Goal: Transaction & Acquisition: Book appointment/travel/reservation

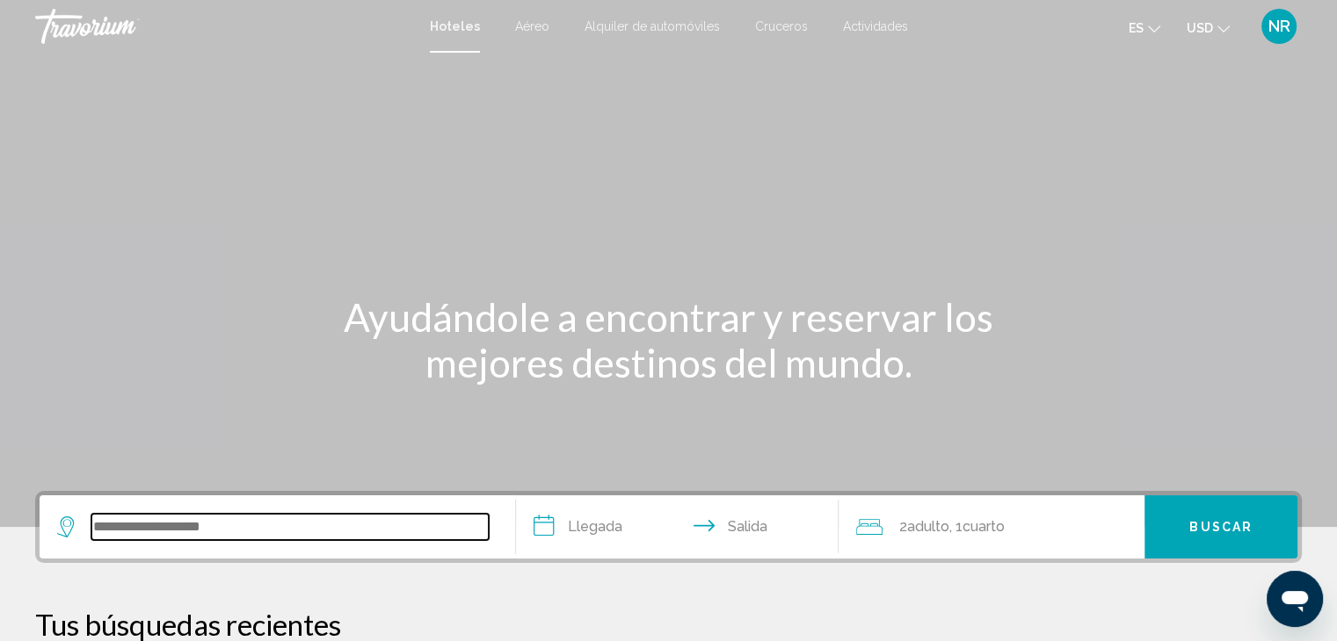
click at [165, 519] on input "Search widget" at bounding box center [289, 527] width 397 height 26
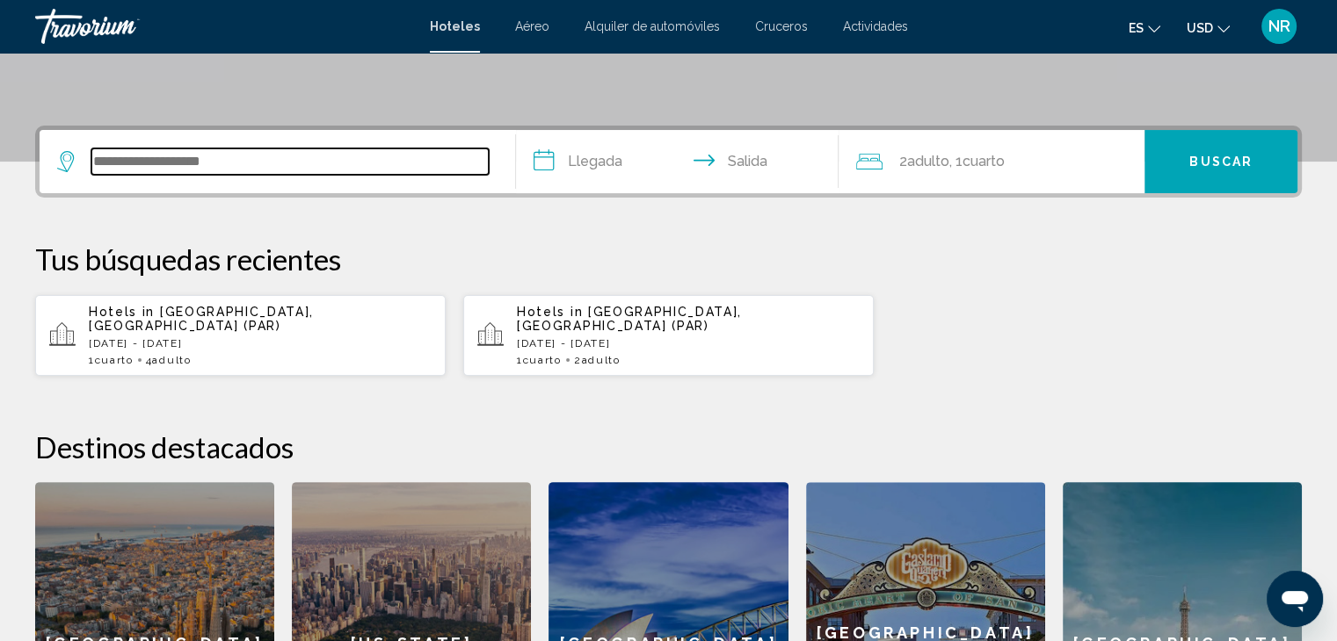
scroll to position [433, 0]
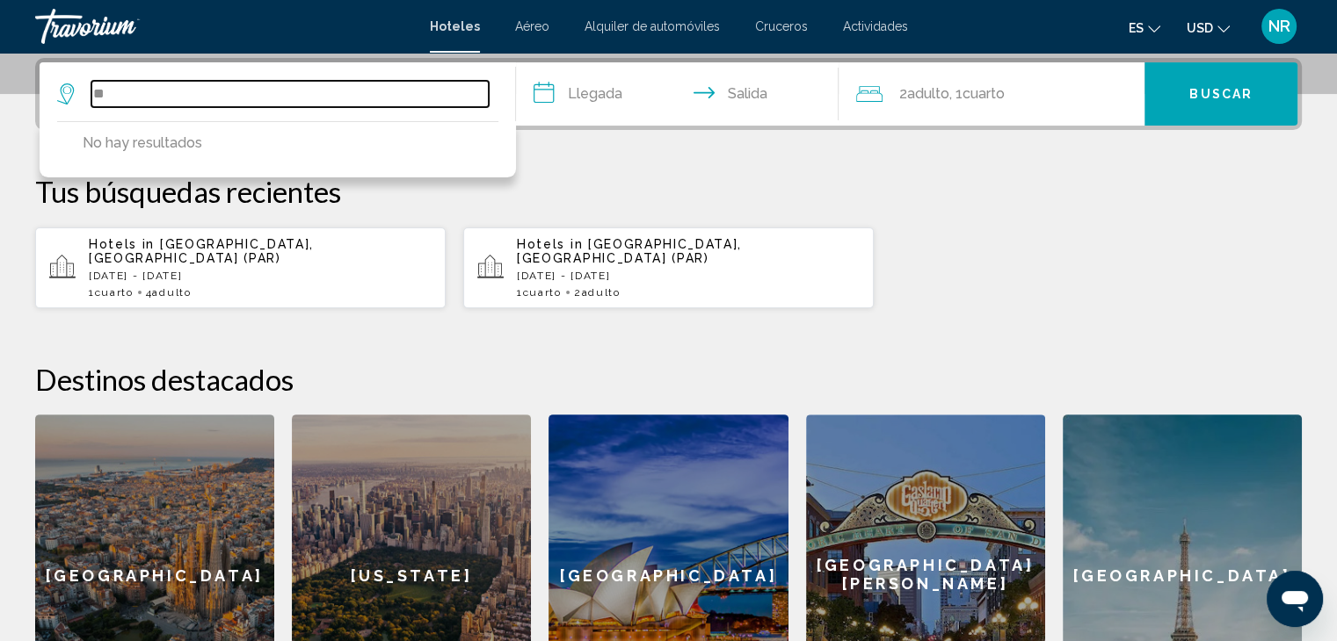
type input "*"
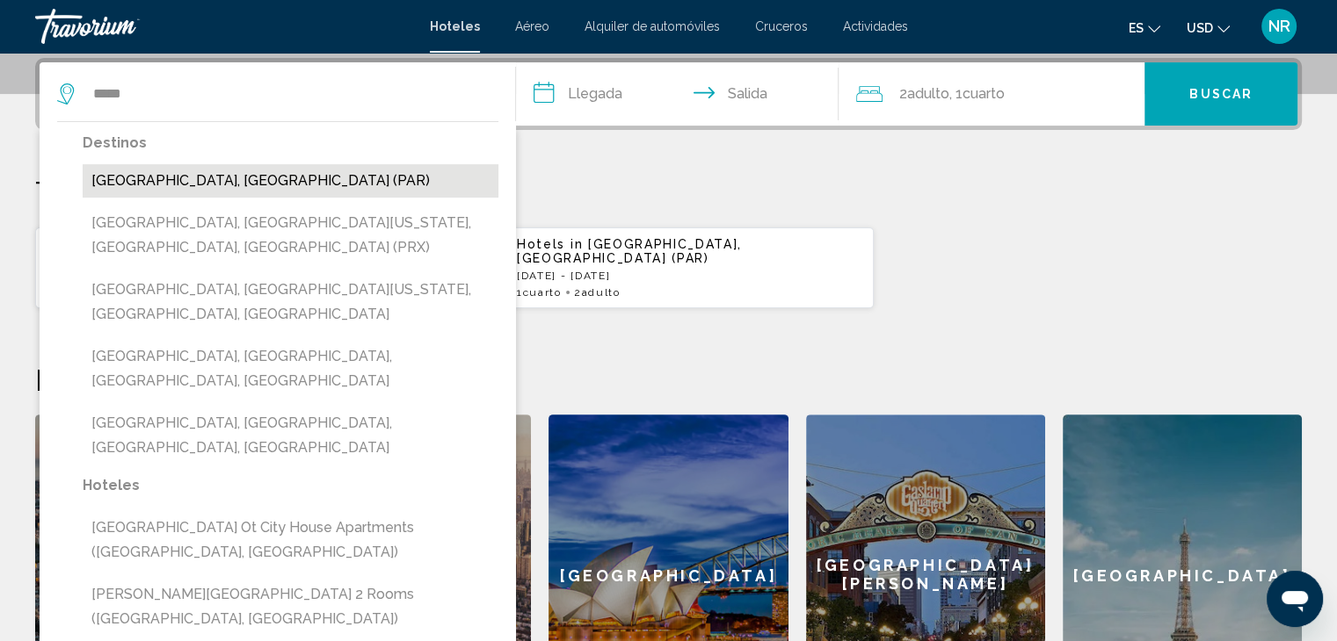
click at [198, 183] on button "[GEOGRAPHIC_DATA], [GEOGRAPHIC_DATA] (PAR)" at bounding box center [291, 180] width 416 height 33
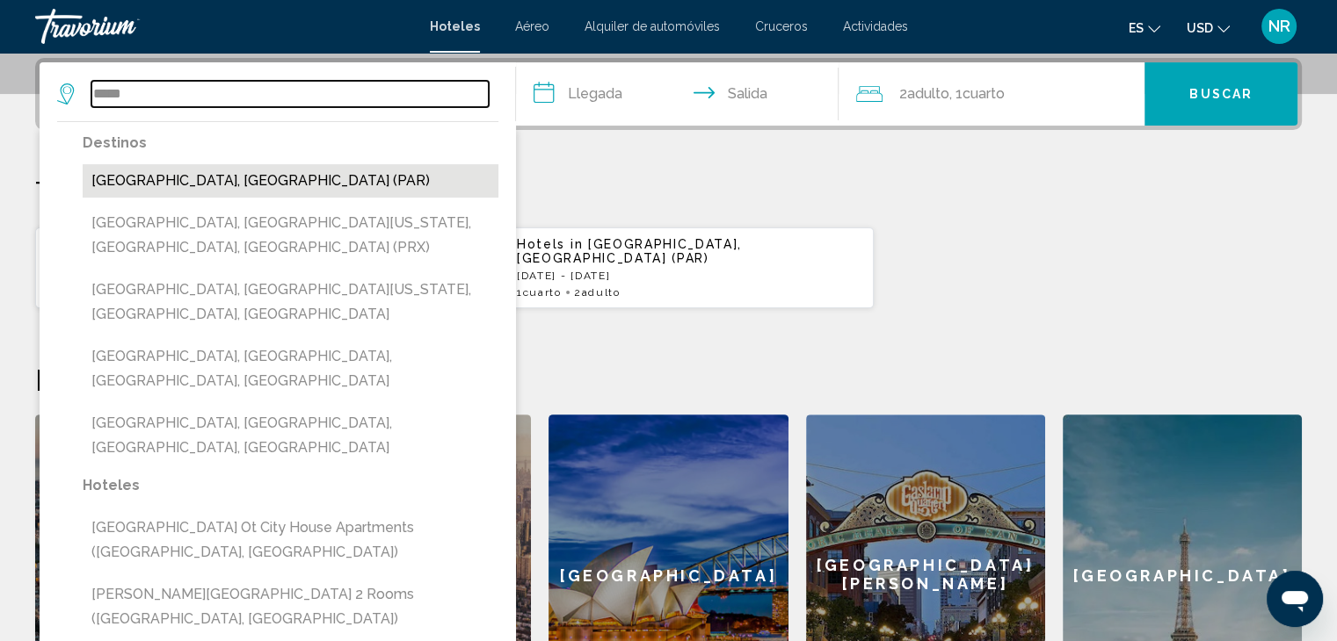
type input "**********"
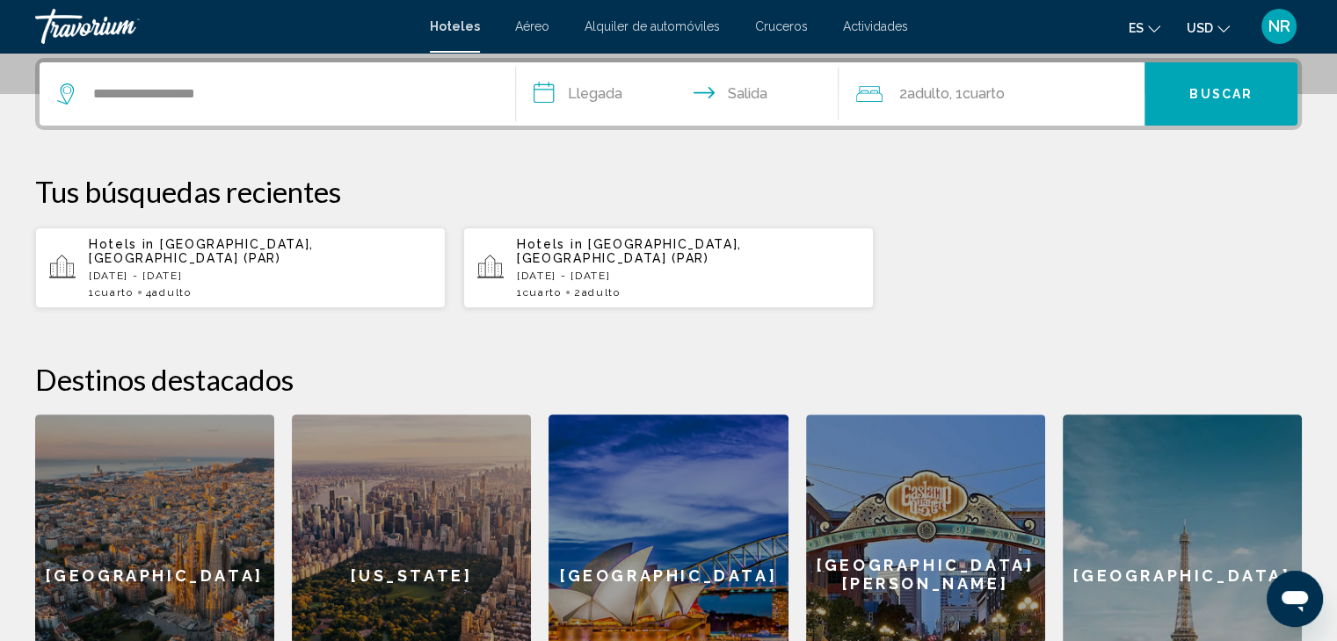
click at [576, 95] on input "**********" at bounding box center [681, 96] width 330 height 69
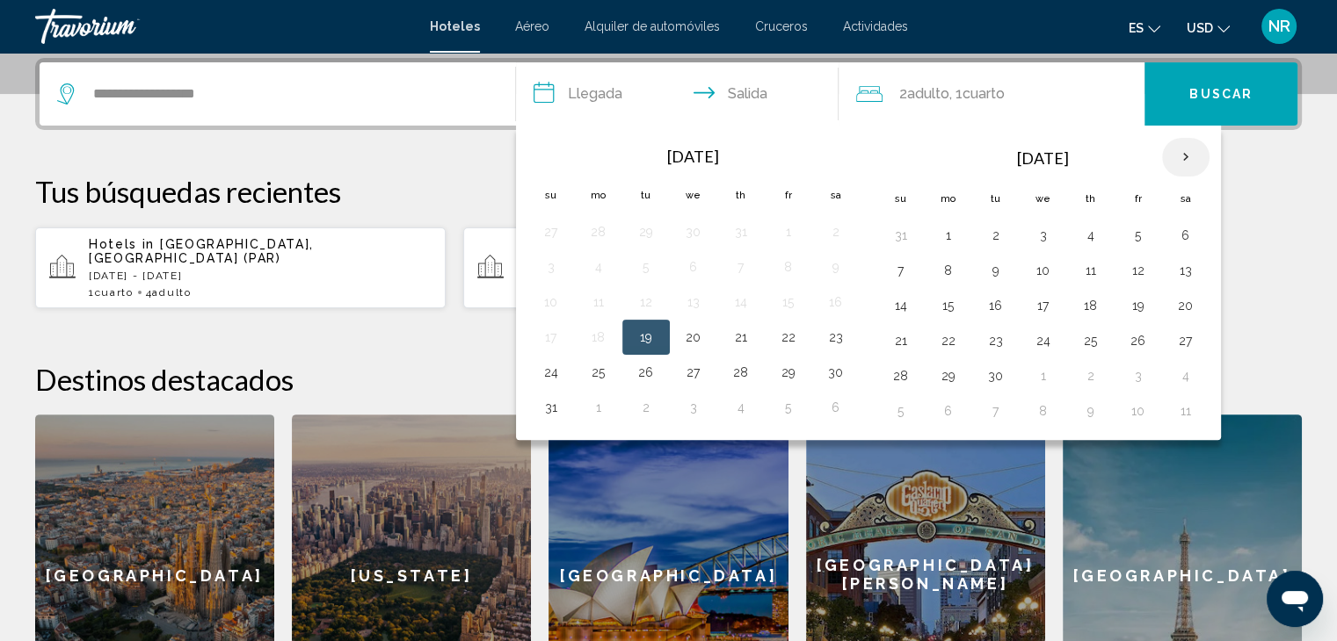
click at [1180, 156] on th "Next month" at bounding box center [1185, 157] width 47 height 39
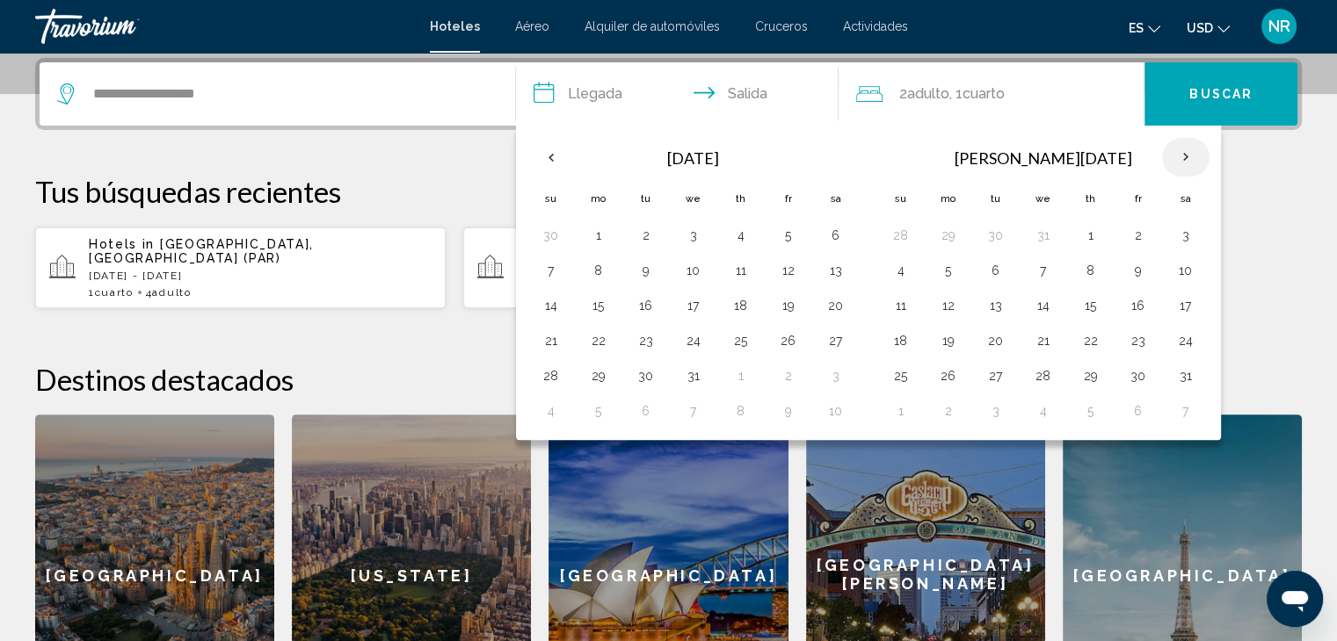
click at [1180, 156] on th "Next month" at bounding box center [1185, 157] width 47 height 39
click at [559, 300] on button "11" at bounding box center [551, 305] width 28 height 25
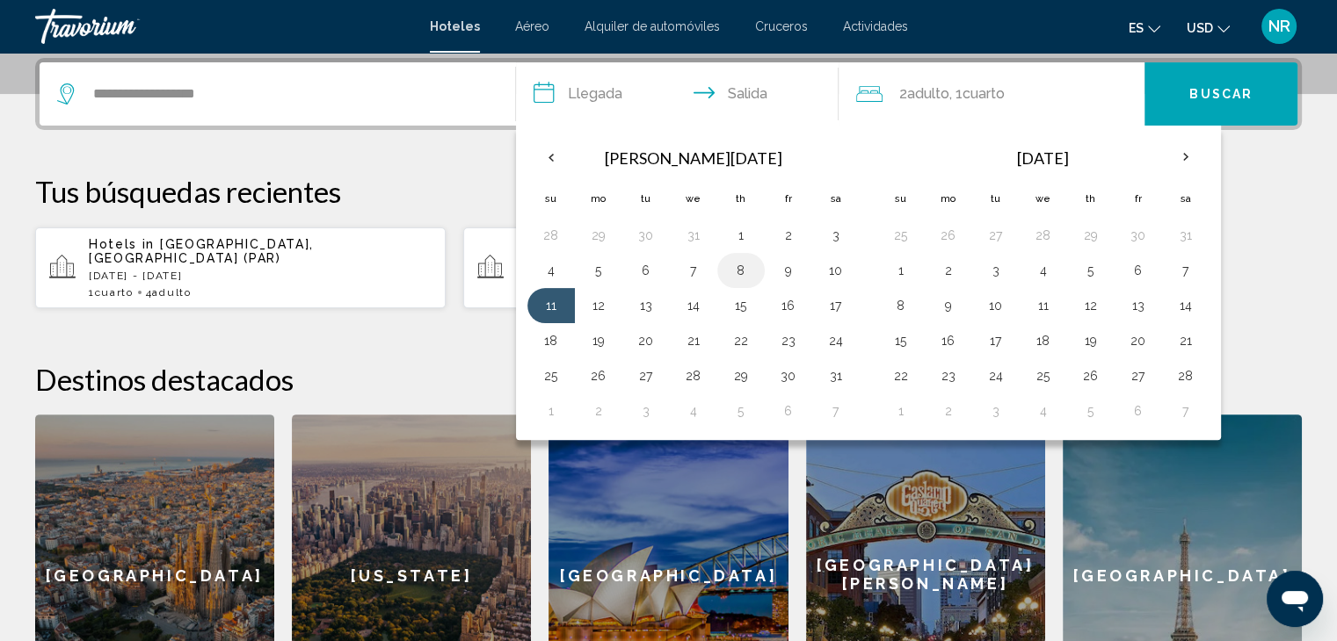
click at [745, 265] on button "8" at bounding box center [741, 270] width 28 height 25
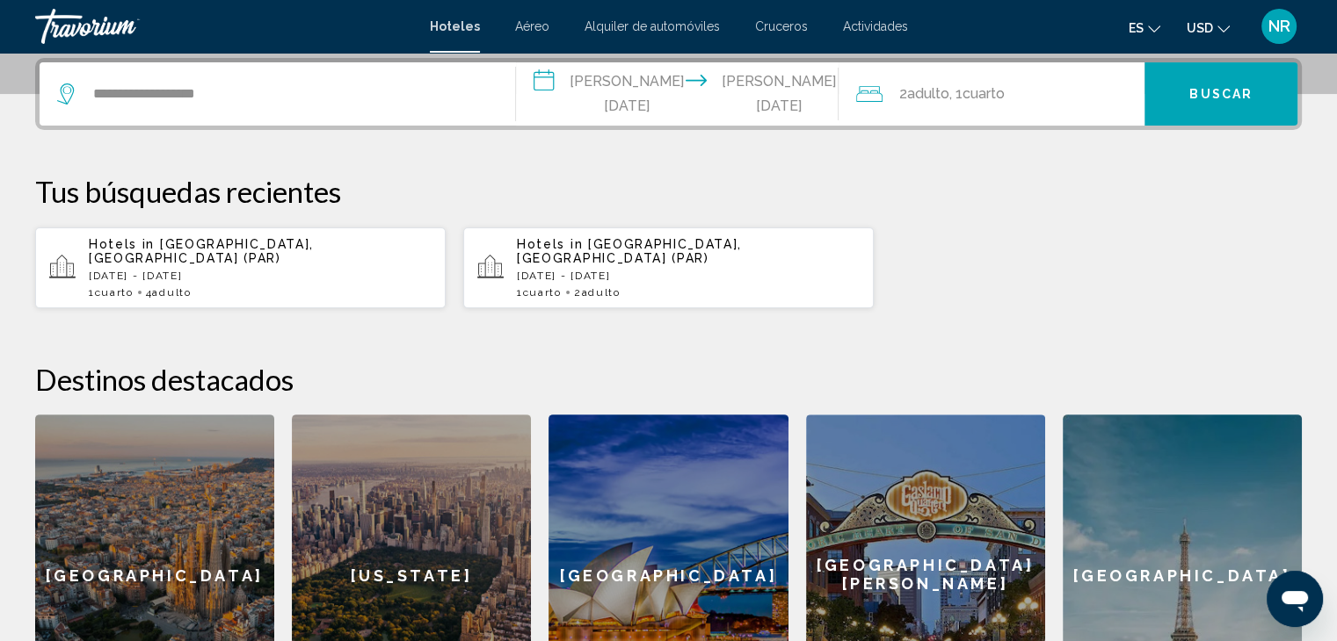
click at [592, 92] on input "**********" at bounding box center [681, 96] width 330 height 69
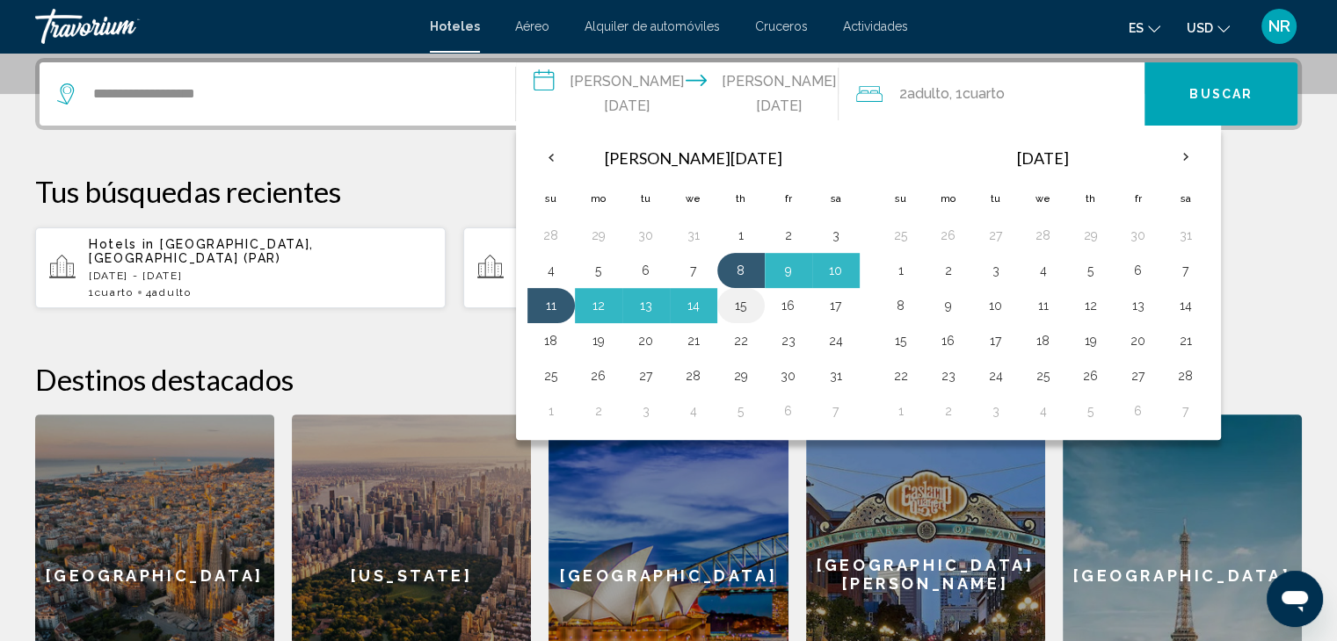
click at [738, 312] on button "15" at bounding box center [741, 305] width 28 height 25
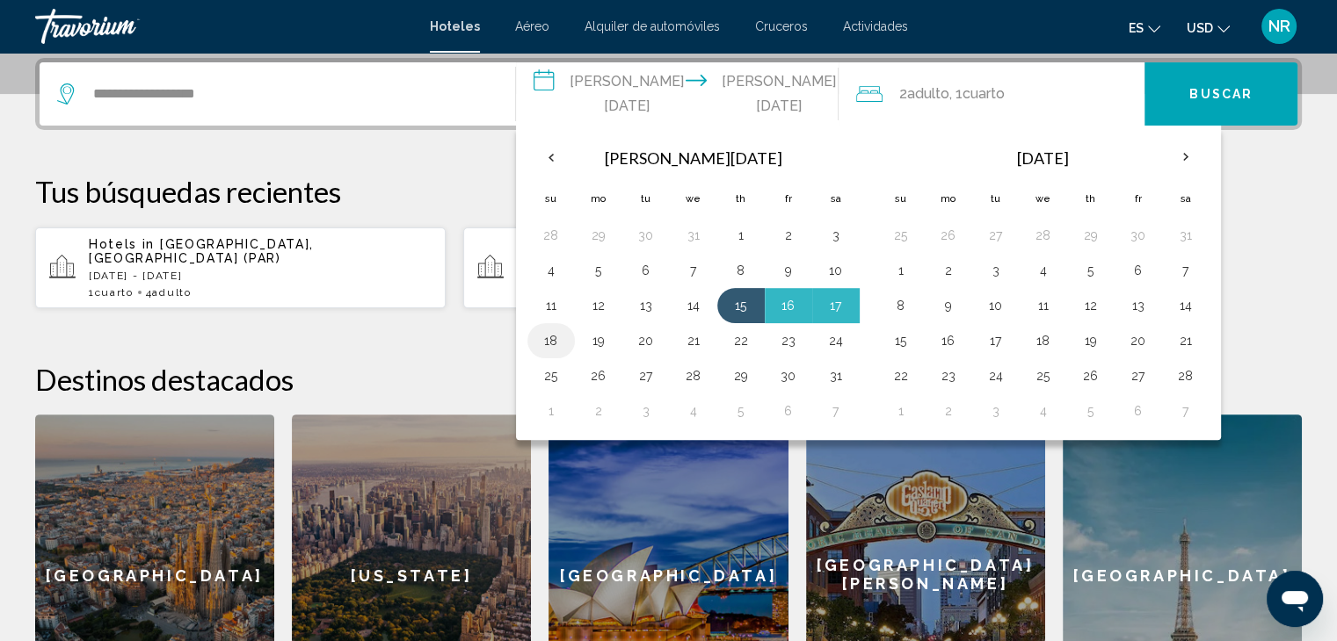
click at [549, 335] on button "18" at bounding box center [551, 341] width 28 height 25
type input "**********"
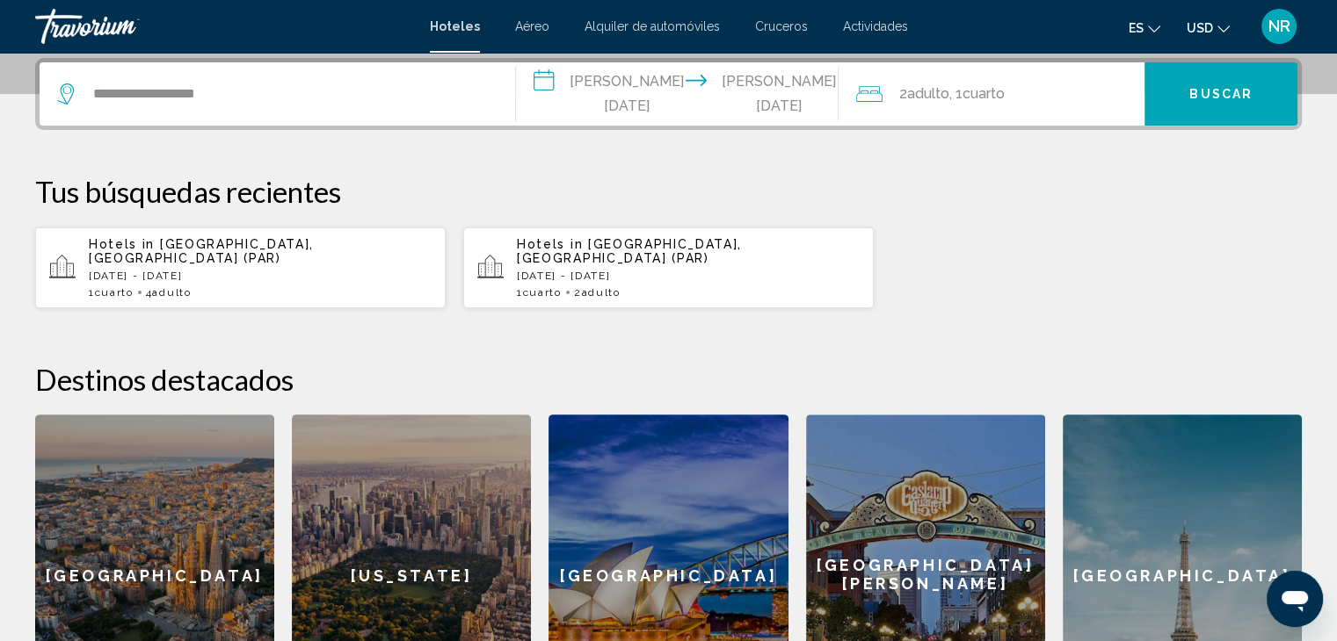
click at [1153, 29] on icon "Change language" at bounding box center [1154, 29] width 12 height 12
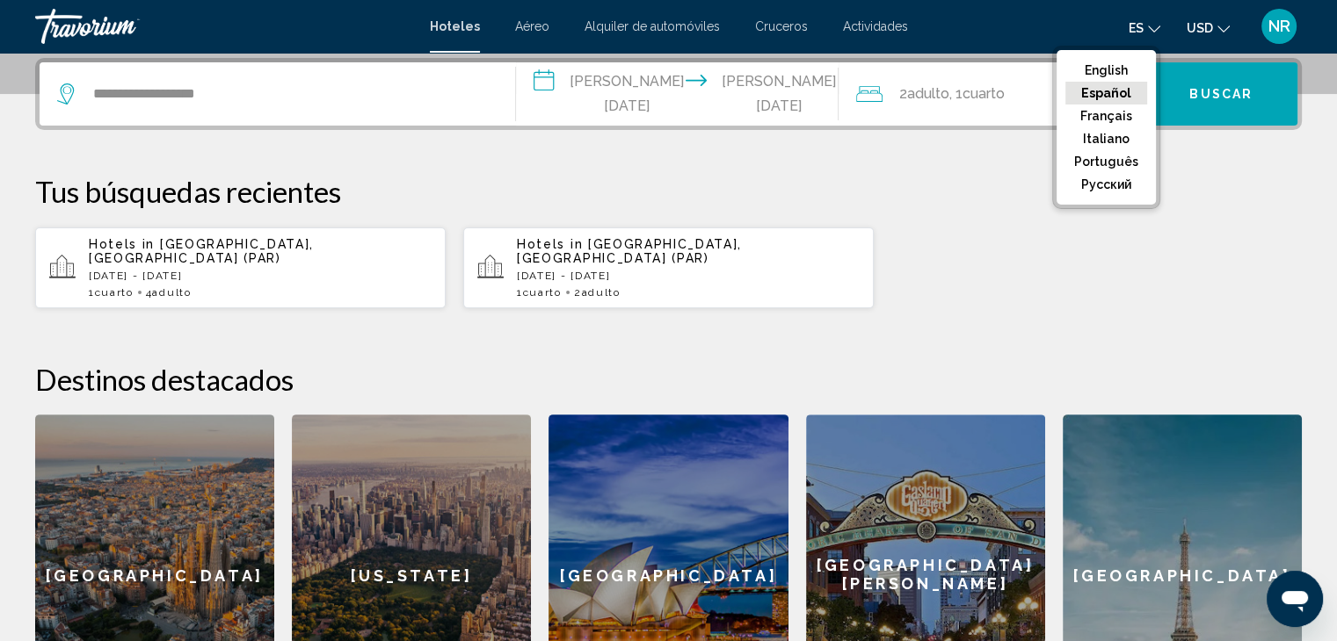
click at [1132, 91] on button "Español" at bounding box center [1106, 93] width 82 height 23
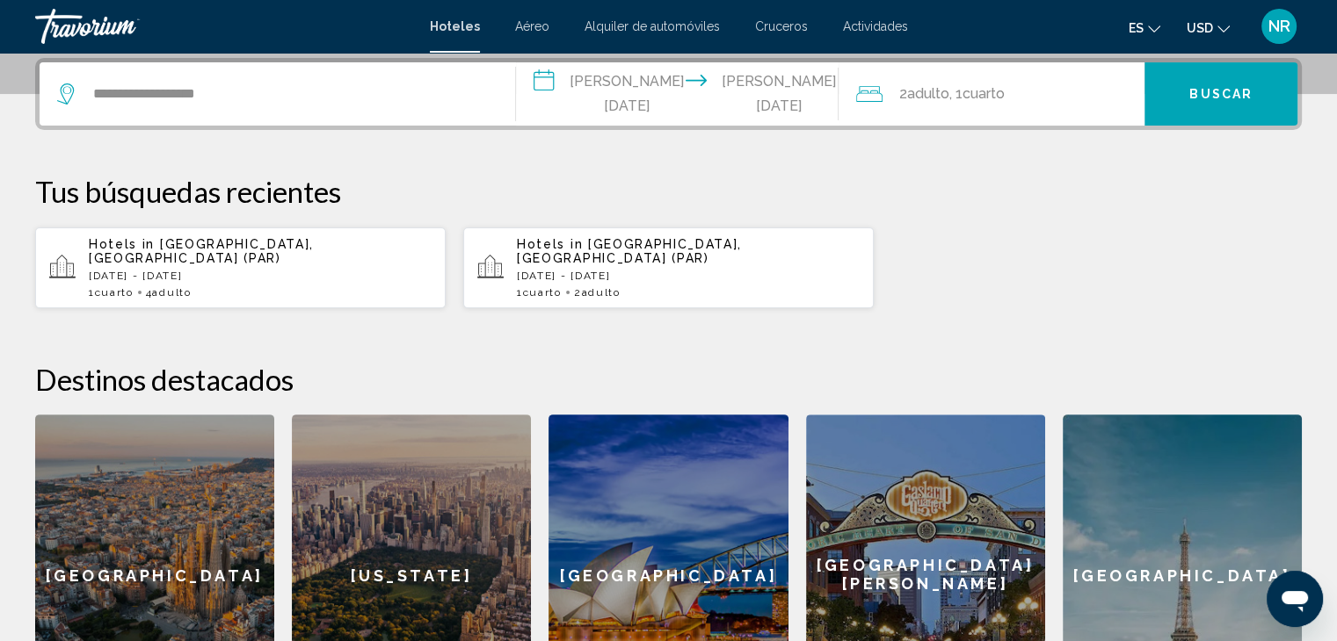
click at [924, 91] on span "Adulto" at bounding box center [927, 93] width 42 height 17
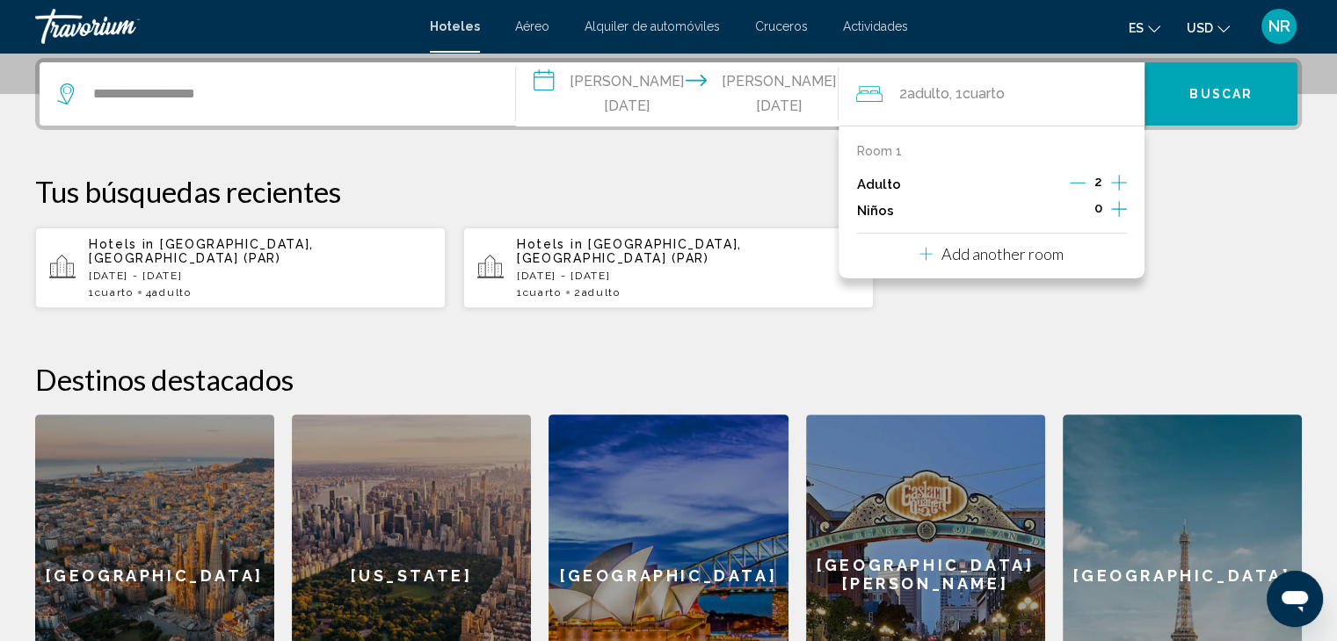
click at [1118, 178] on icon "Increment adults" at bounding box center [1119, 183] width 16 height 16
click at [1119, 209] on icon "Increment children" at bounding box center [1119, 209] width 16 height 21
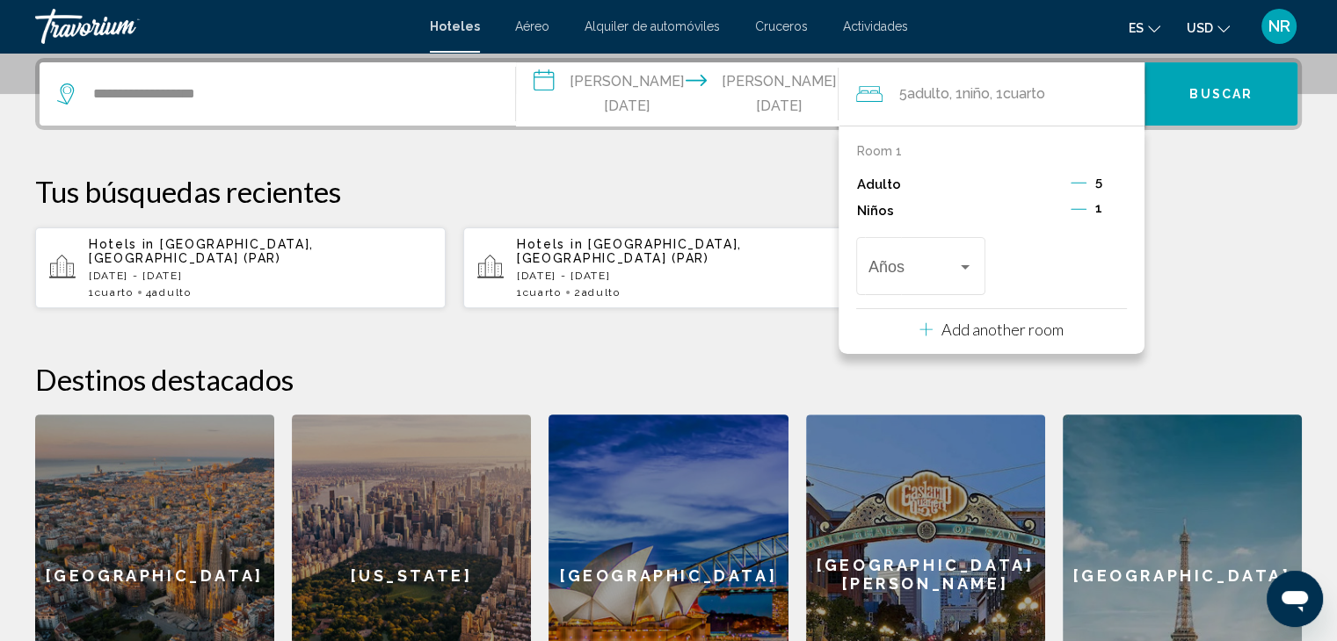
click at [1083, 209] on icon "Decrement children" at bounding box center [1078, 209] width 16 height 16
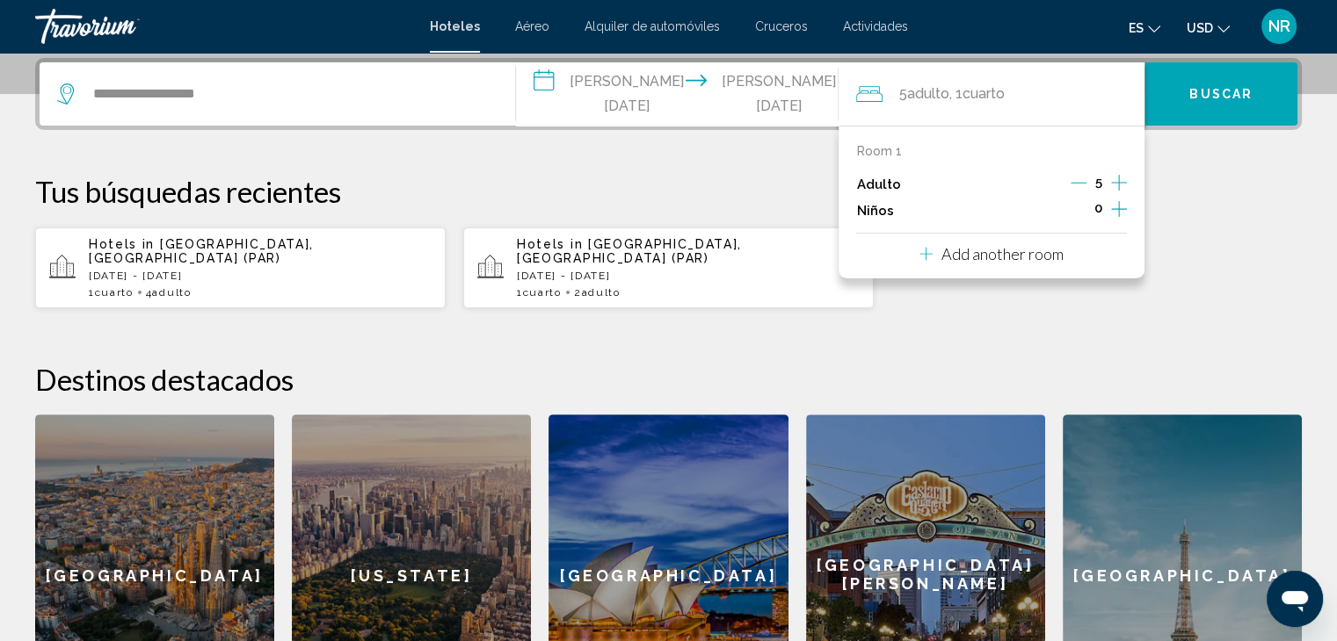
click at [1119, 214] on icon "Increment children" at bounding box center [1119, 209] width 16 height 21
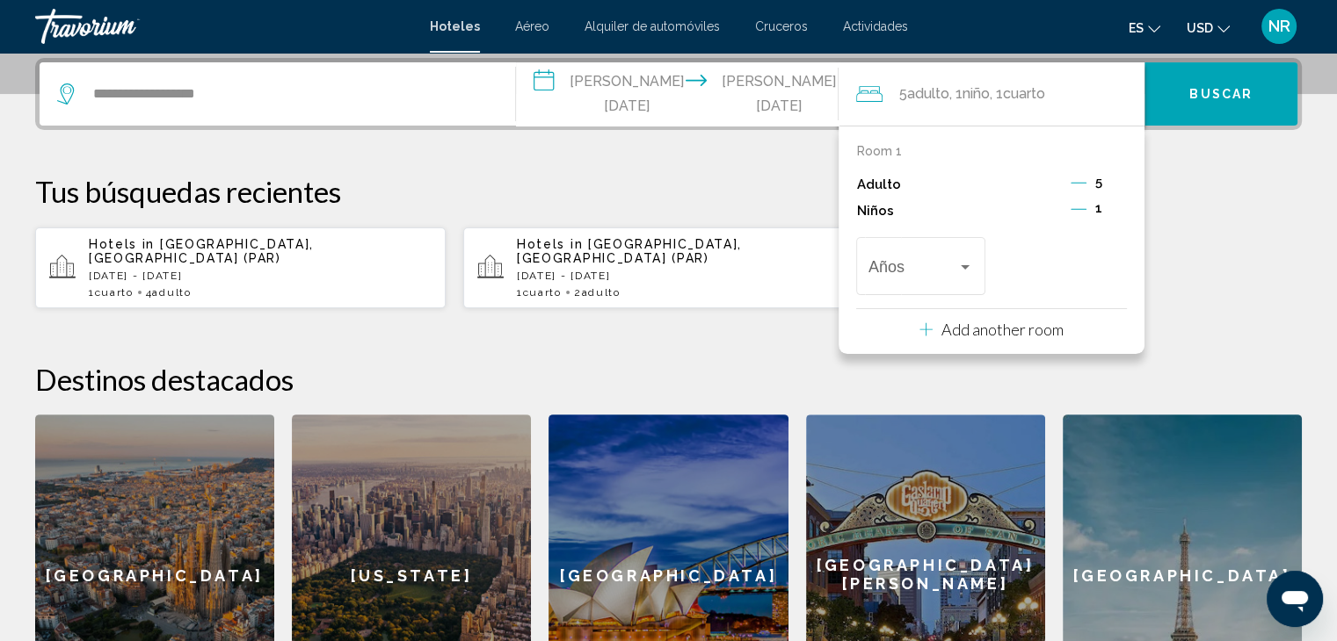
click at [1012, 328] on p "Add another room" at bounding box center [1002, 329] width 122 height 19
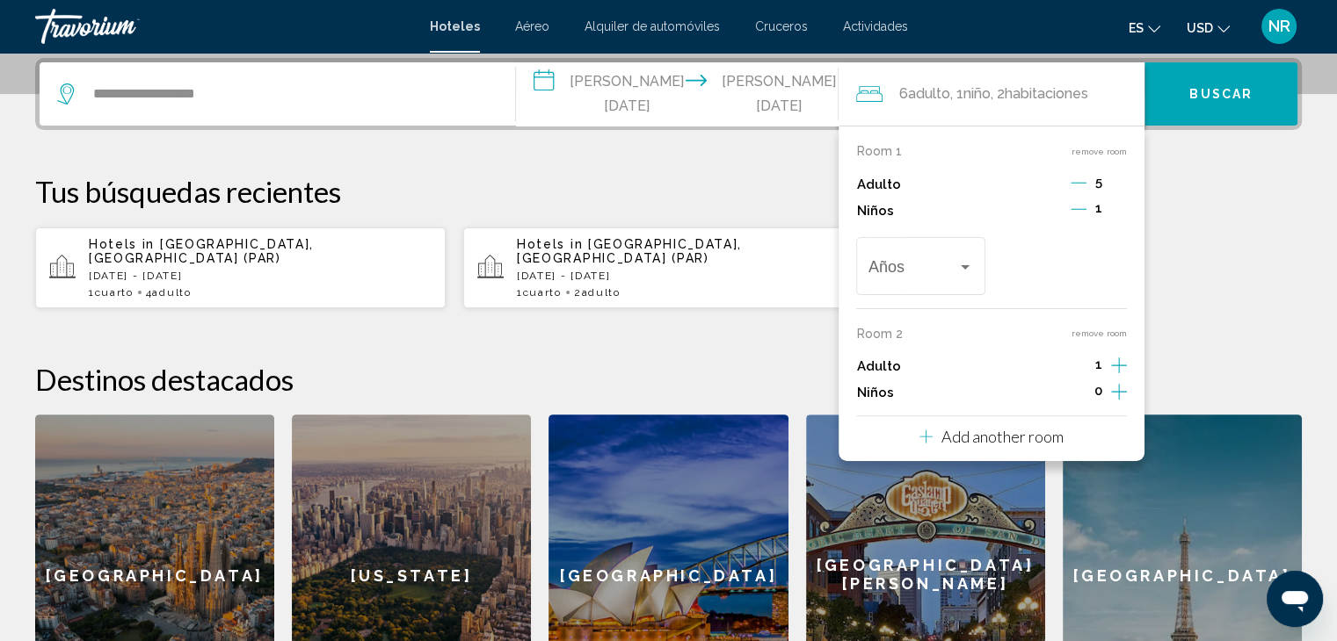
click at [1082, 180] on icon "Decrement adults" at bounding box center [1078, 183] width 16 height 16
click at [1083, 178] on icon "Decrement adults" at bounding box center [1077, 183] width 16 height 16
click at [1115, 358] on icon "Increment adults" at bounding box center [1119, 365] width 16 height 21
click at [1116, 395] on icon "Increment children" at bounding box center [1119, 391] width 16 height 21
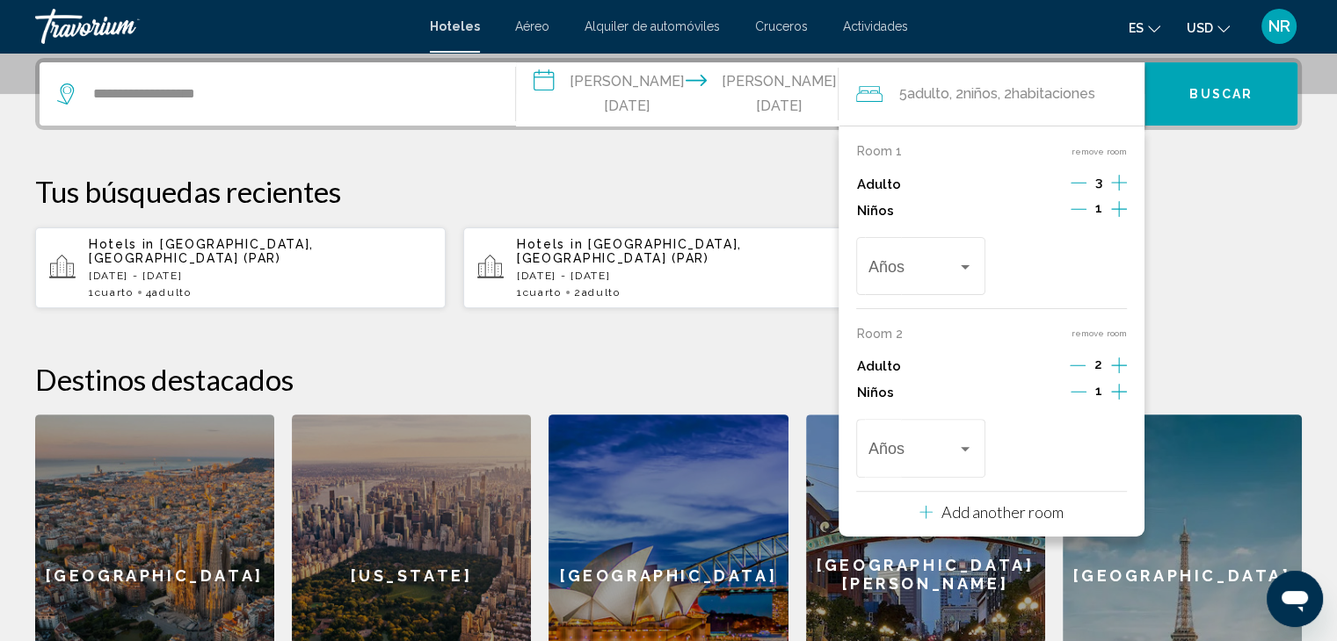
click at [1116, 395] on icon "Increment children" at bounding box center [1119, 391] width 16 height 21
click at [900, 445] on span "Travelers: 5 adults, 3 children" at bounding box center [912, 454] width 89 height 18
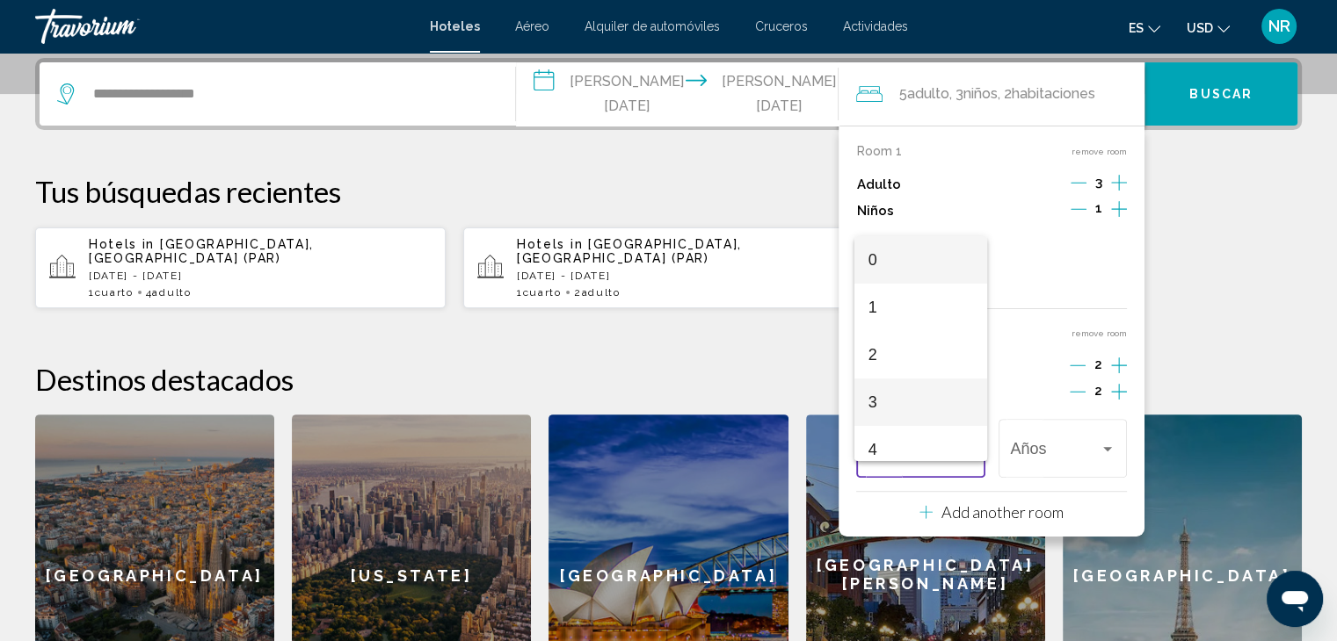
scroll to position [158, 0]
click at [892, 427] on span "7" at bounding box center [920, 433] width 105 height 47
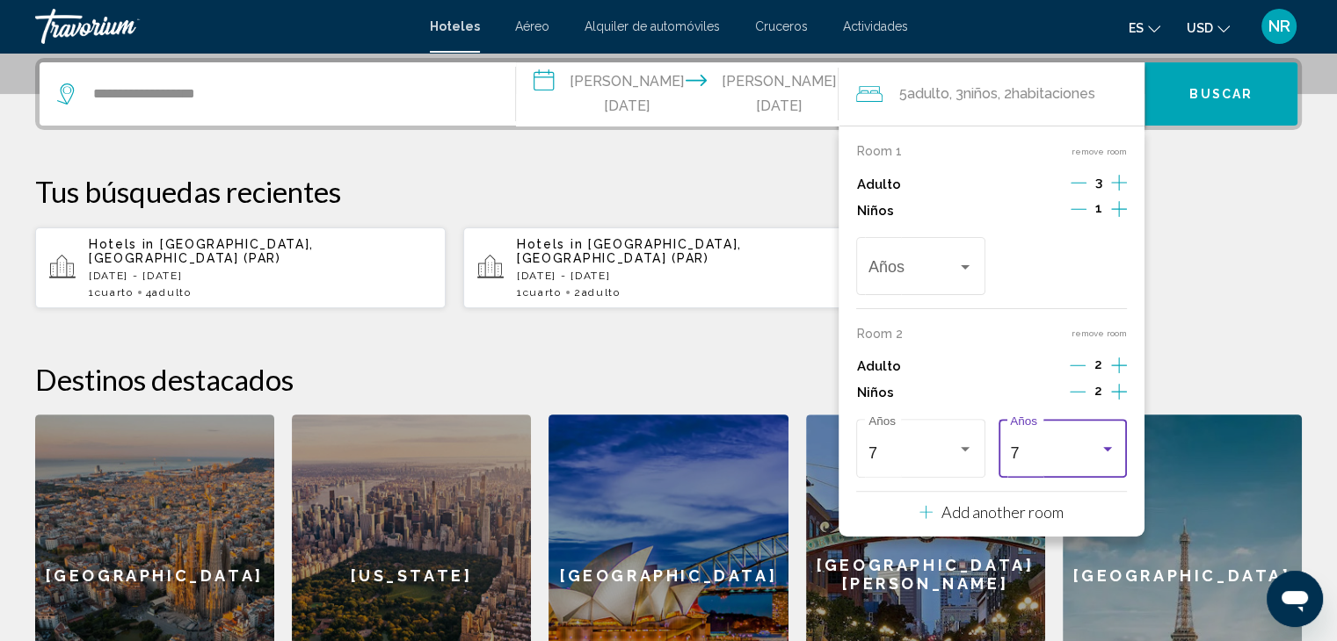
click at [1054, 446] on div "7" at bounding box center [1054, 454] width 89 height 18
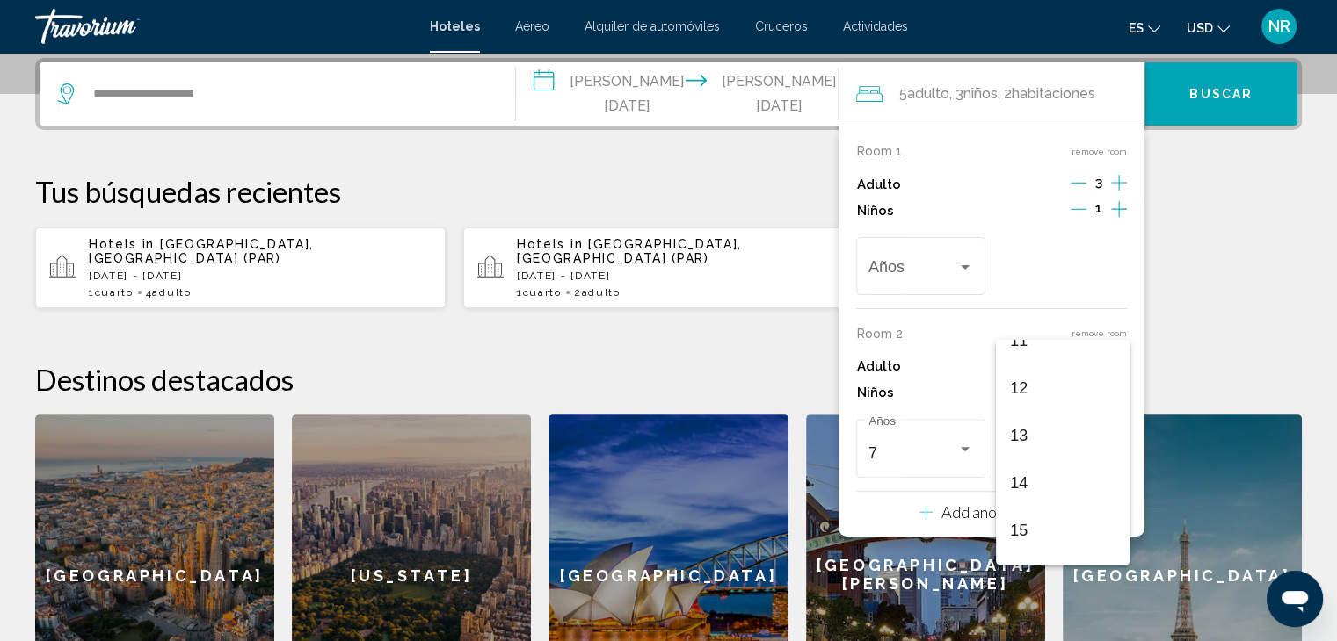
scroll to position [547, 0]
click at [1040, 398] on span "12" at bounding box center [1062, 385] width 105 height 47
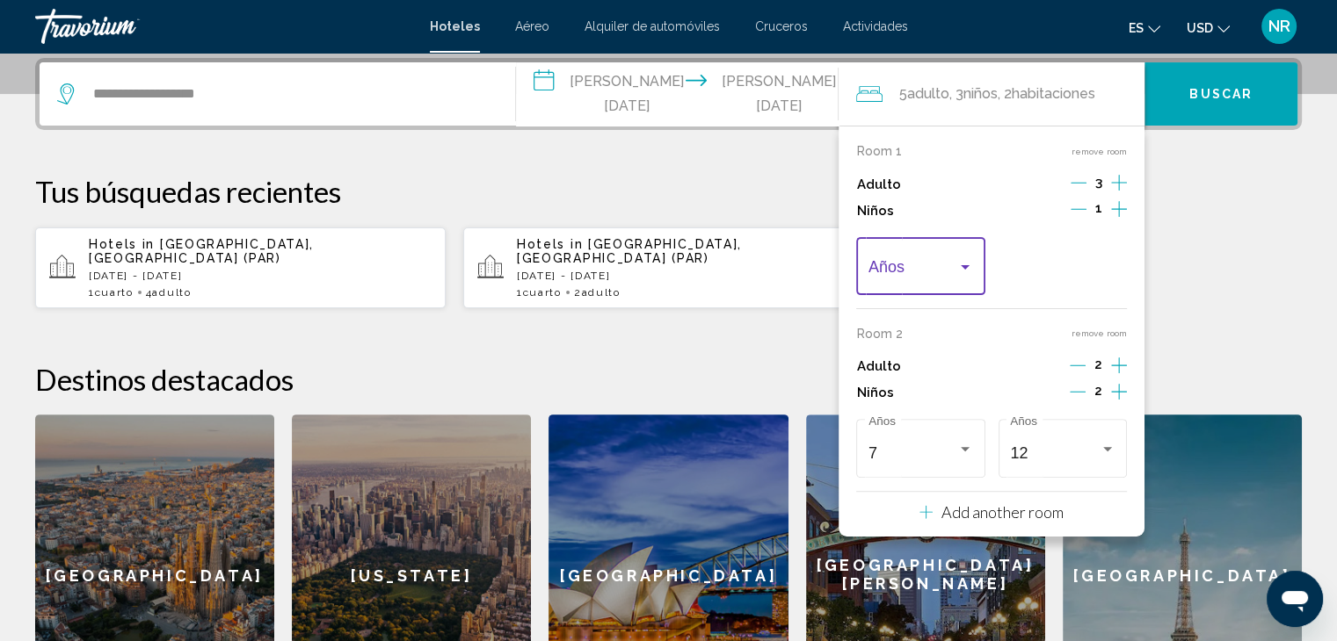
click at [953, 268] on span "Travelers: 5 adults, 3 children" at bounding box center [912, 271] width 89 height 18
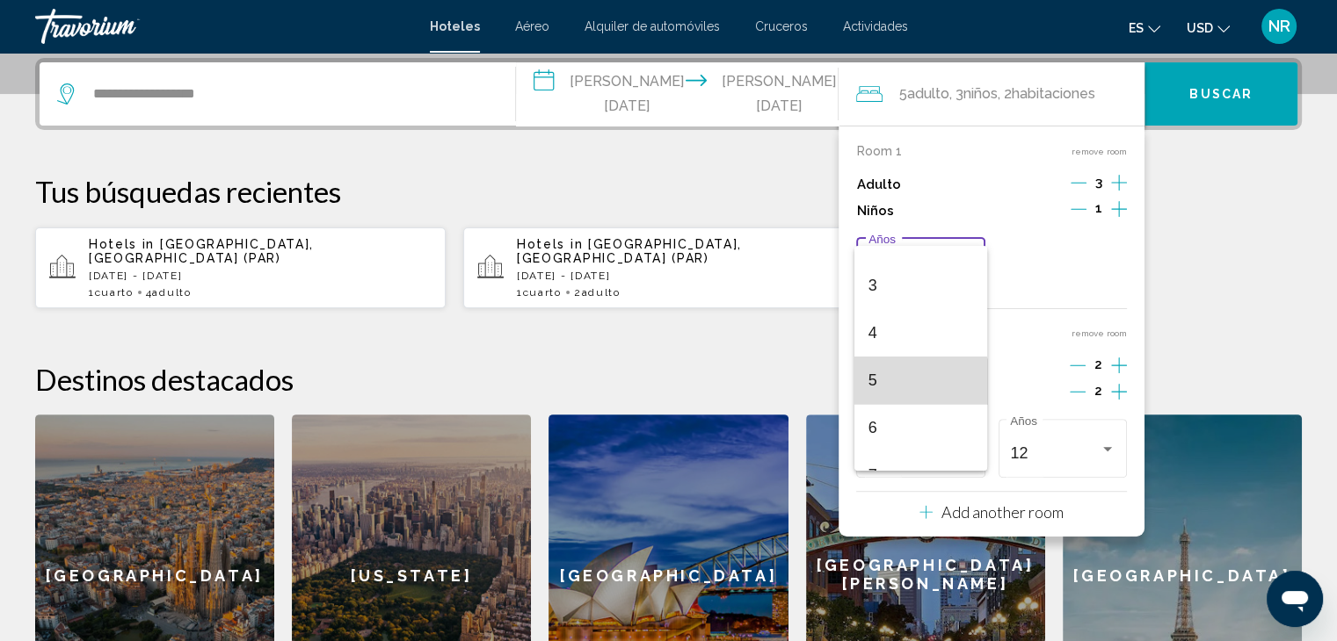
click at [920, 384] on span "5" at bounding box center [920, 380] width 105 height 47
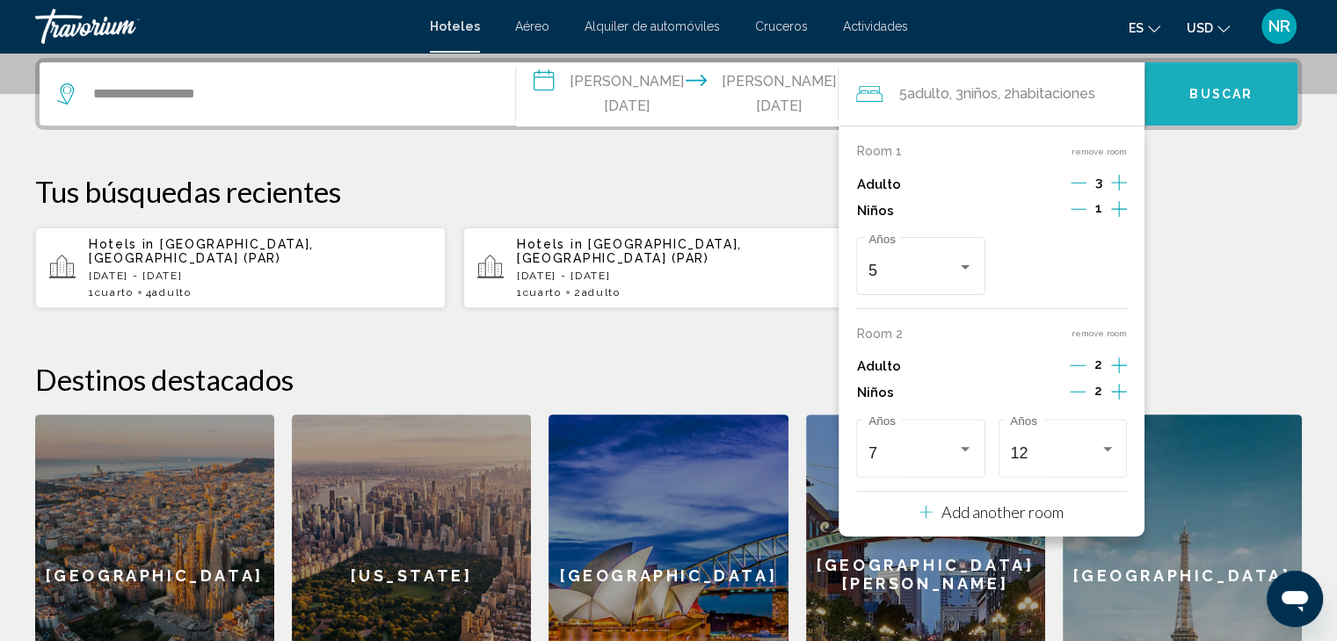
click at [1228, 98] on span "Buscar" at bounding box center [1220, 95] width 63 height 14
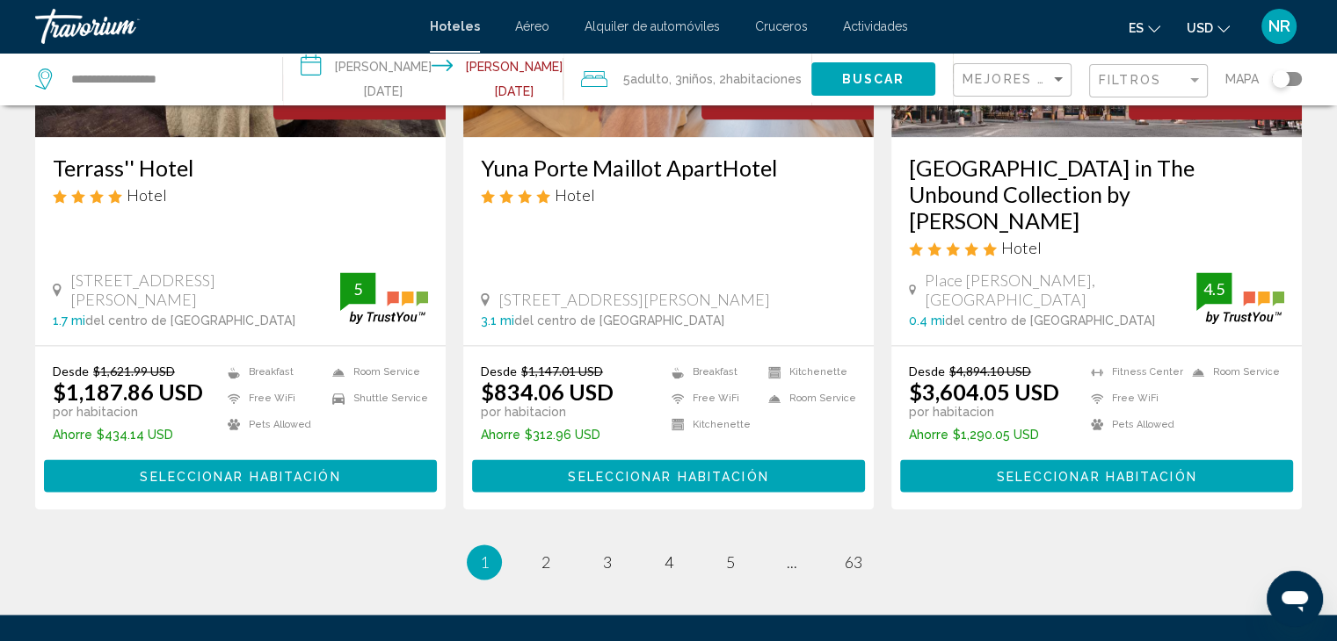
scroll to position [2344, 0]
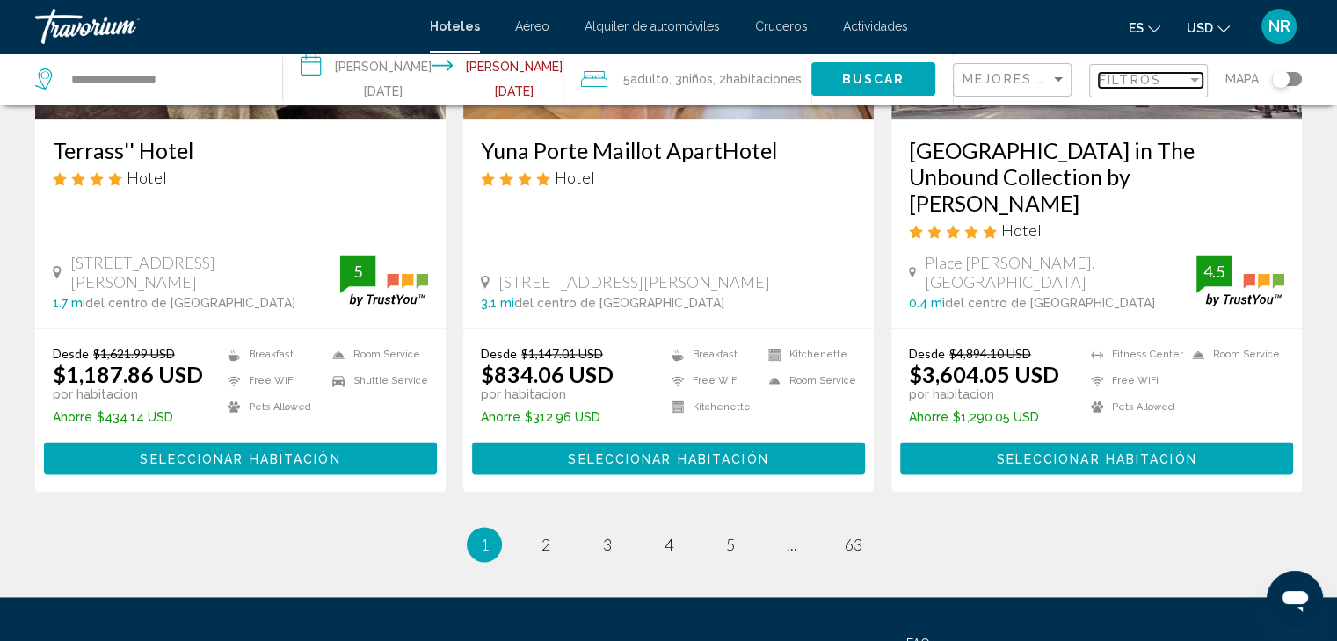
click at [1163, 77] on div "Filtros" at bounding box center [1142, 80] width 88 height 14
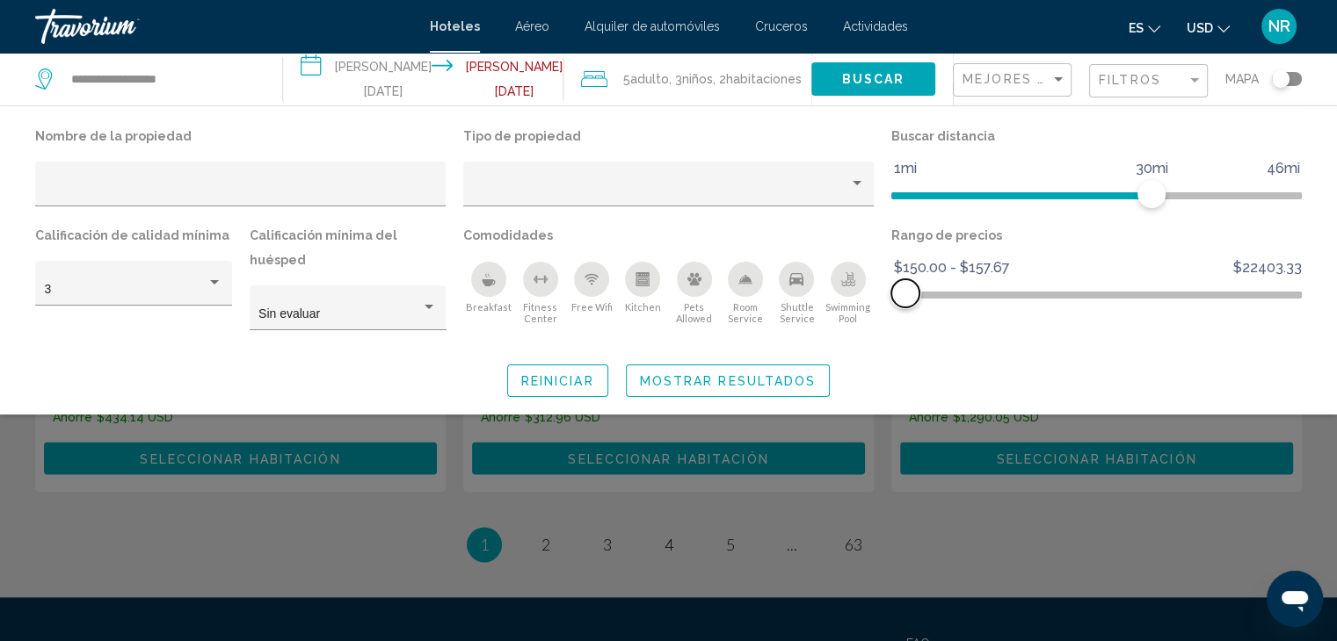
drag, startPoint x: 1288, startPoint y: 283, endPoint x: 905, endPoint y: 285, distance: 383.1
click at [905, 285] on span "Hotel Filters" at bounding box center [905, 293] width 28 height 28
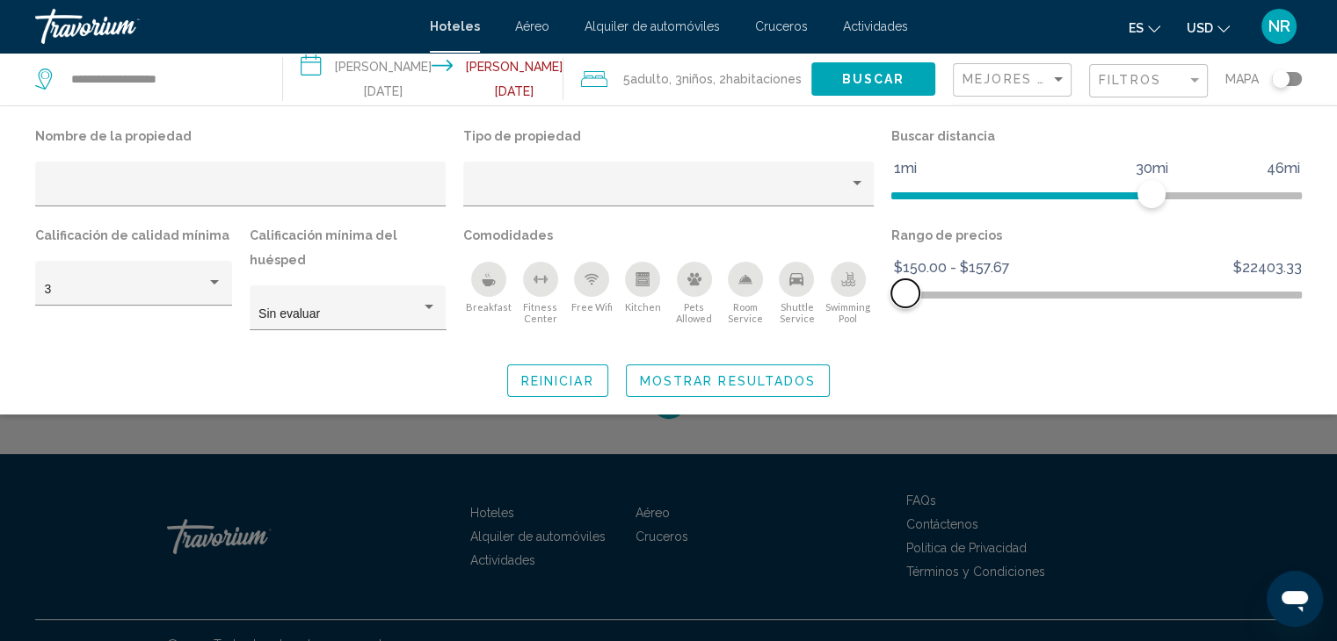
click at [905, 285] on span "Hotel Filters" at bounding box center [905, 293] width 28 height 28
click at [744, 374] on span "Mostrar resultados" at bounding box center [728, 381] width 177 height 14
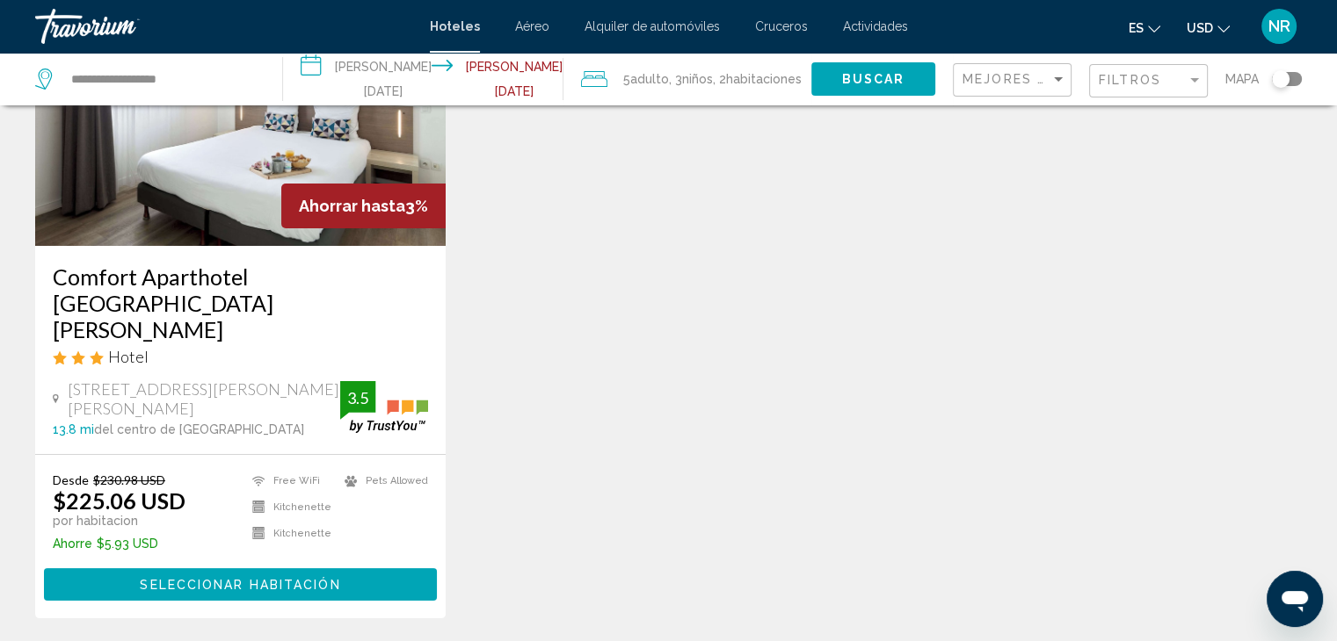
scroll to position [217, 0]
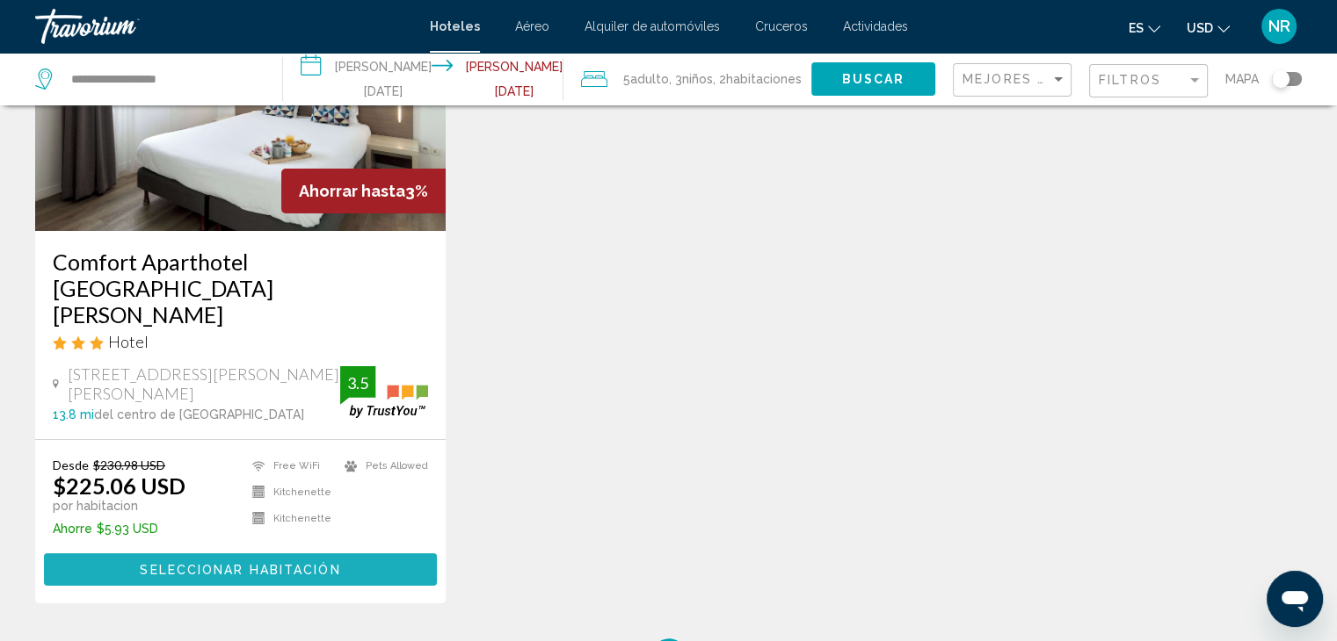
click at [263, 563] on span "Seleccionar habitación" at bounding box center [240, 570] width 200 height 14
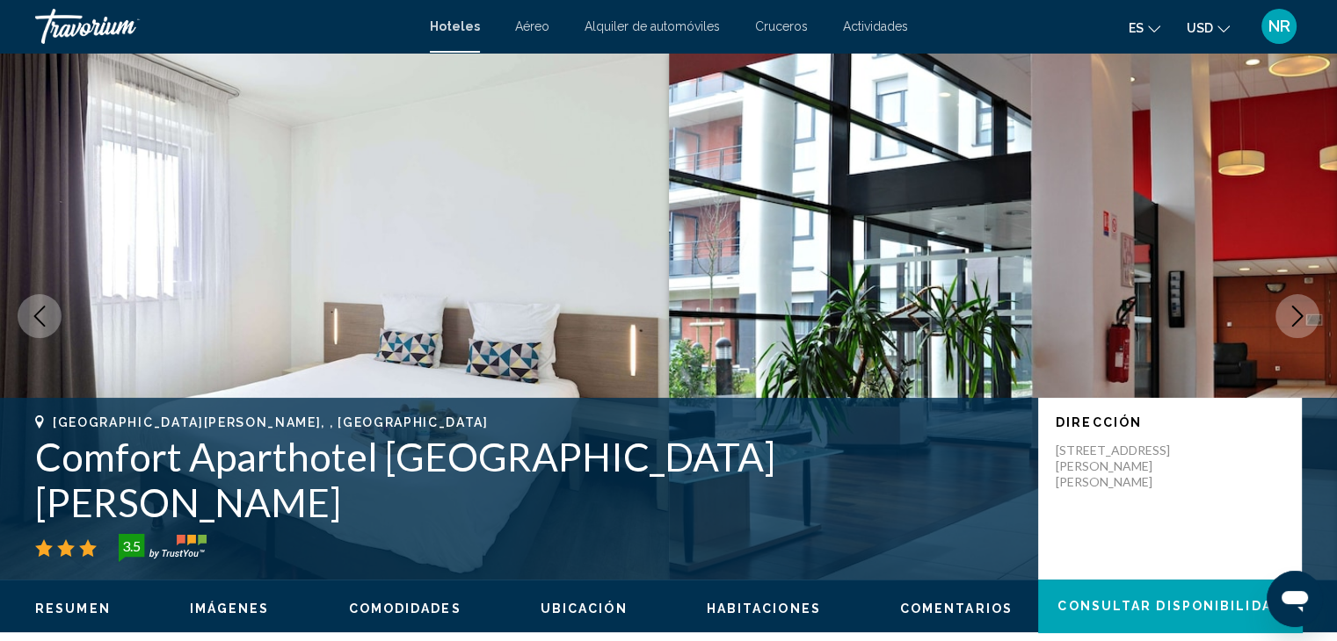
click at [1299, 318] on icon "Next image" at bounding box center [1297, 316] width 11 height 21
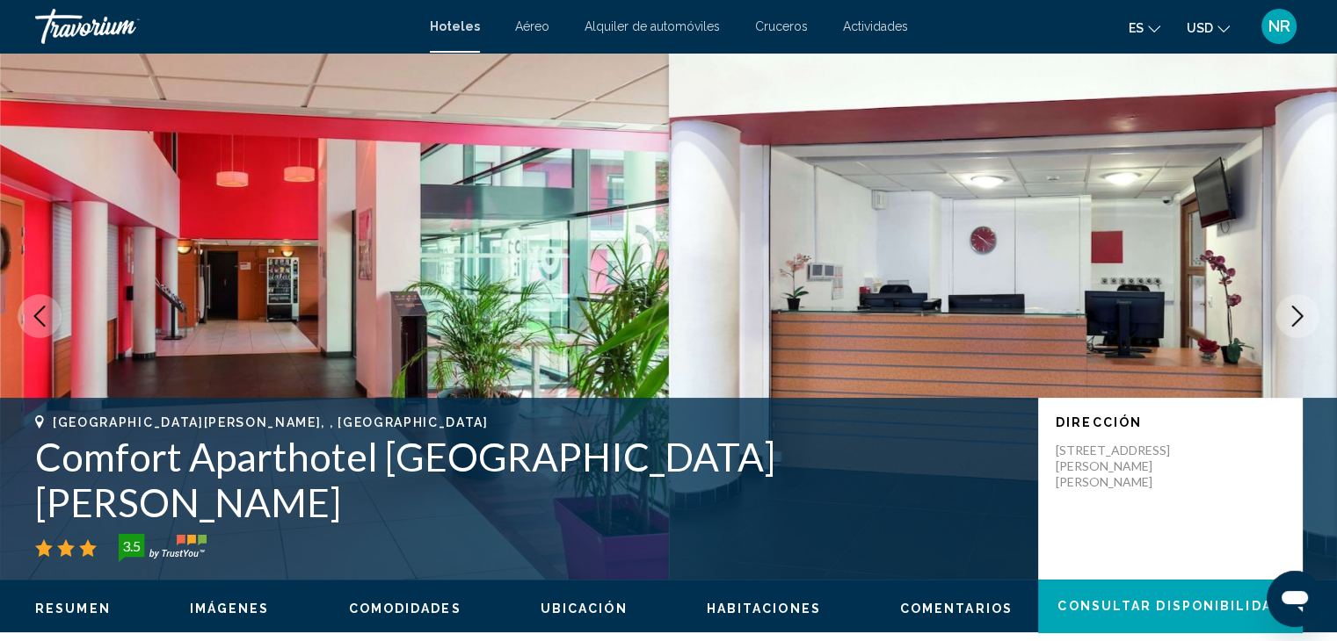
click at [1296, 318] on icon "Next image" at bounding box center [1296, 316] width 21 height 21
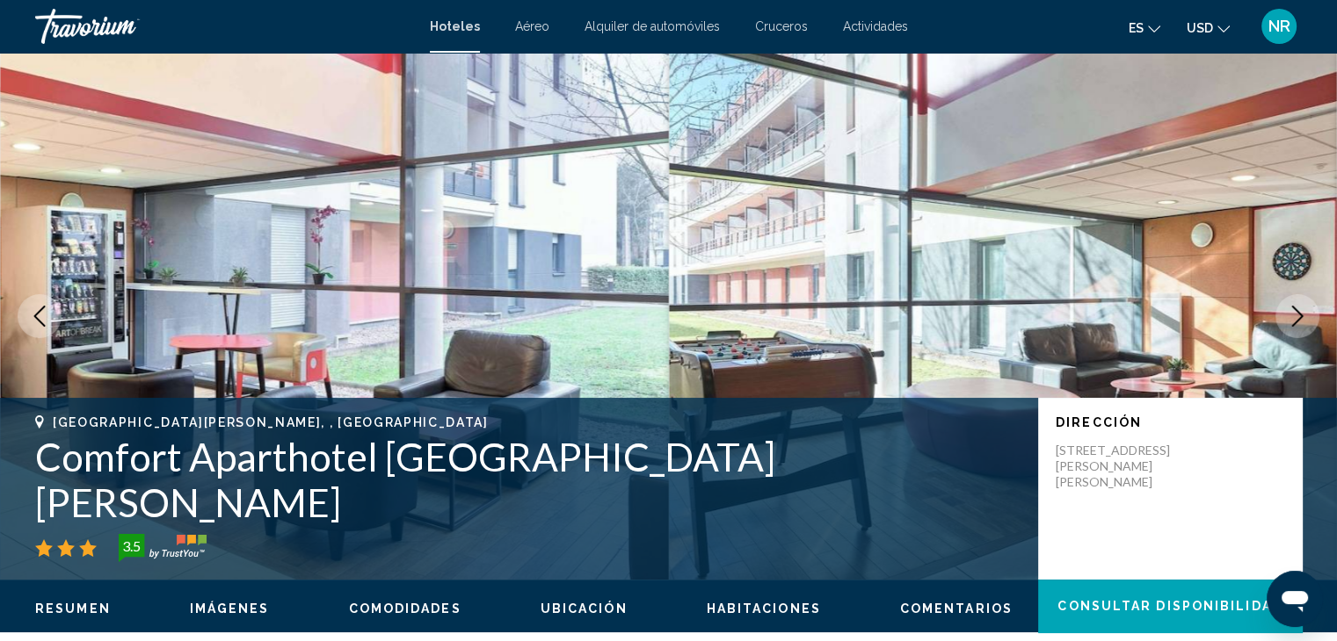
click at [1296, 318] on icon "Next image" at bounding box center [1296, 316] width 21 height 21
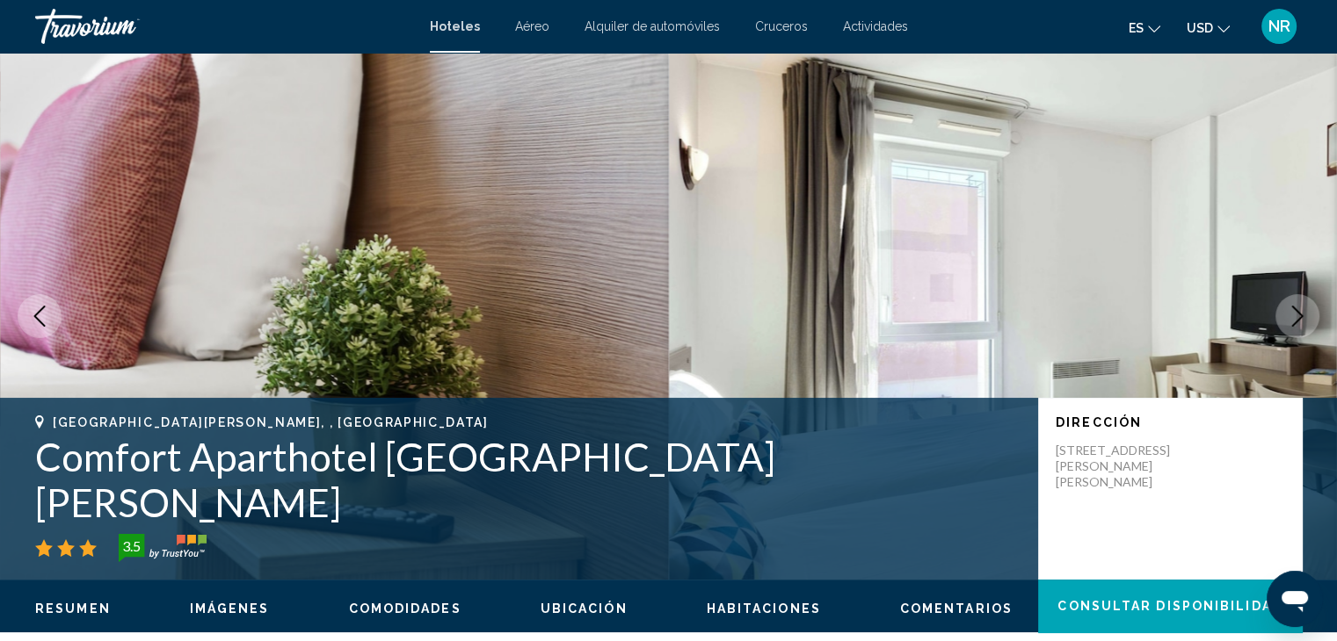
click at [1296, 318] on icon "Next image" at bounding box center [1296, 316] width 21 height 21
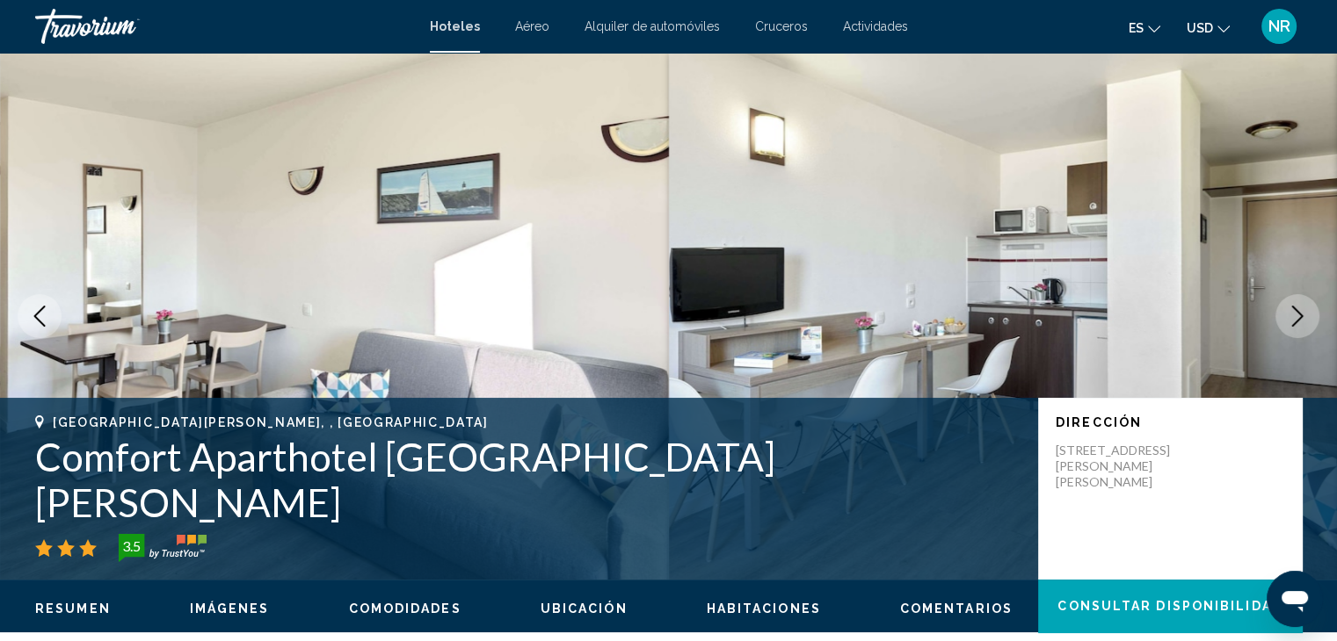
click at [1296, 318] on icon "Next image" at bounding box center [1296, 316] width 21 height 21
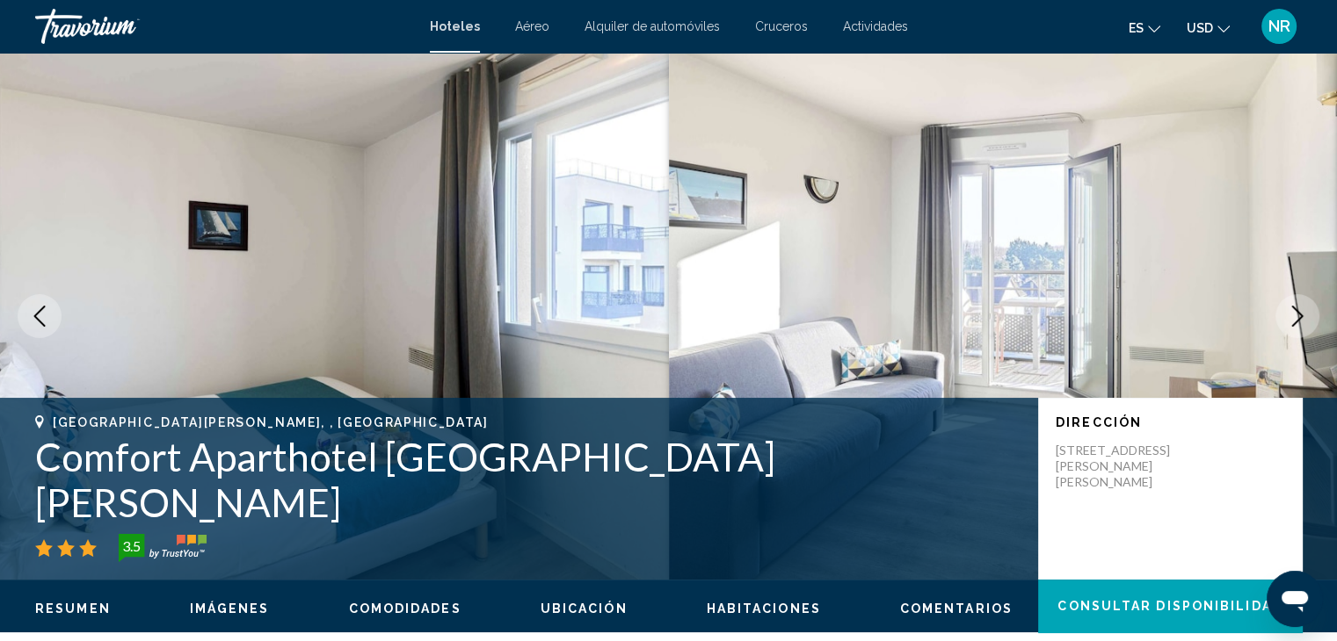
click at [35, 317] on icon "Previous image" at bounding box center [39, 316] width 11 height 21
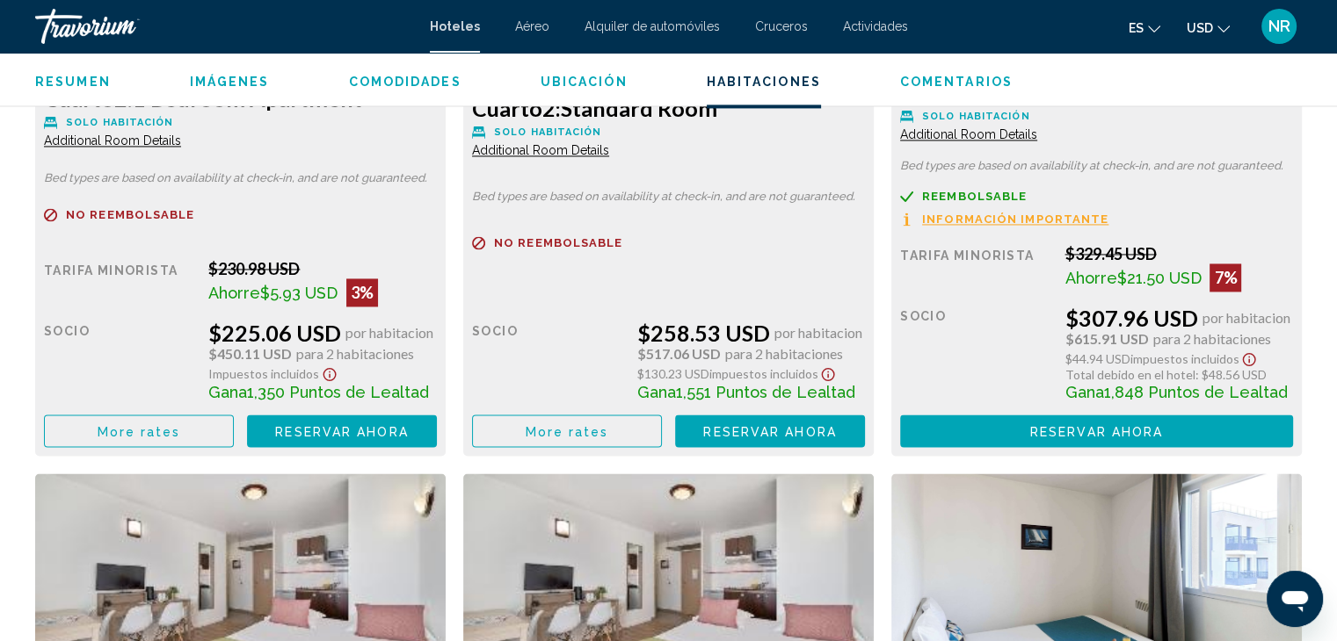
scroll to position [2724, 0]
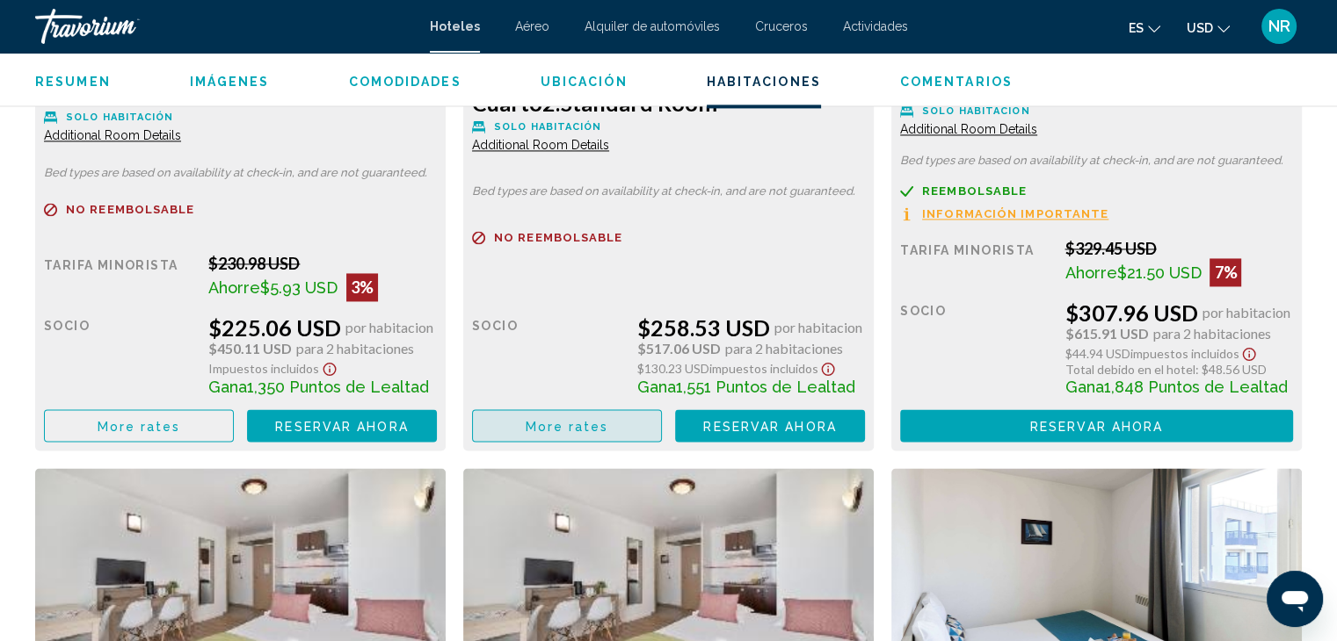
click at [532, 421] on span "More rates" at bounding box center [566, 426] width 83 height 14
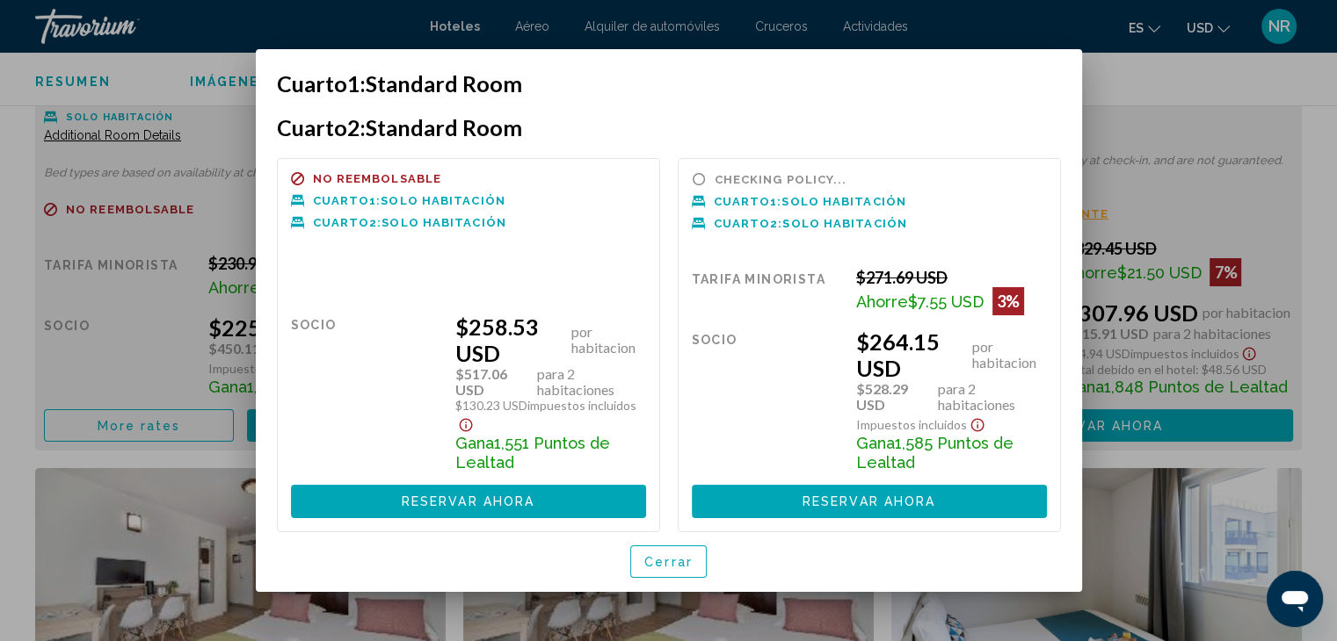
scroll to position [0, 0]
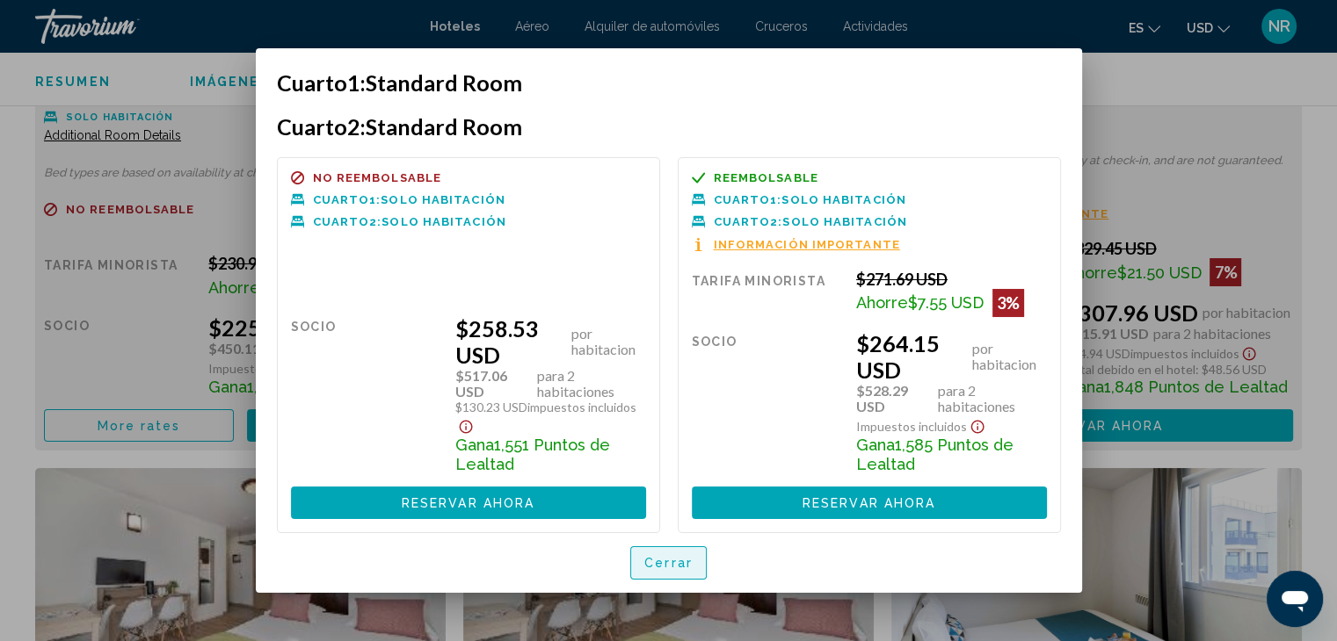
click at [669, 572] on button "Cerrar" at bounding box center [668, 563] width 76 height 33
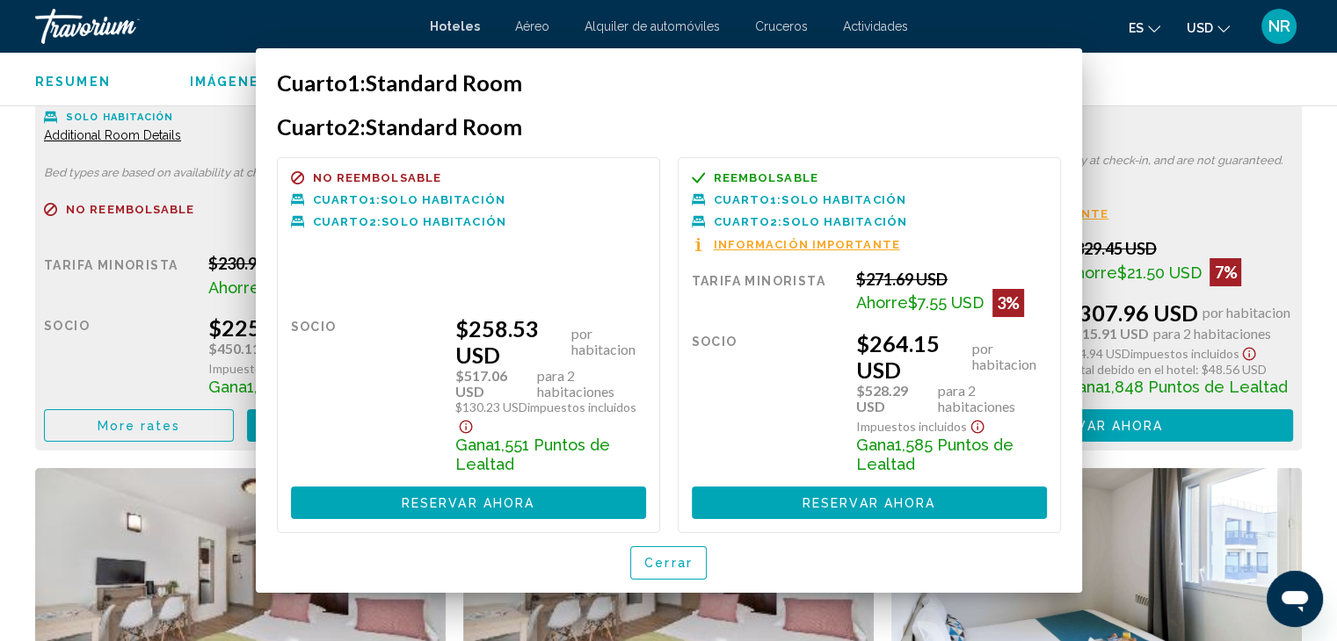
scroll to position [2724, 0]
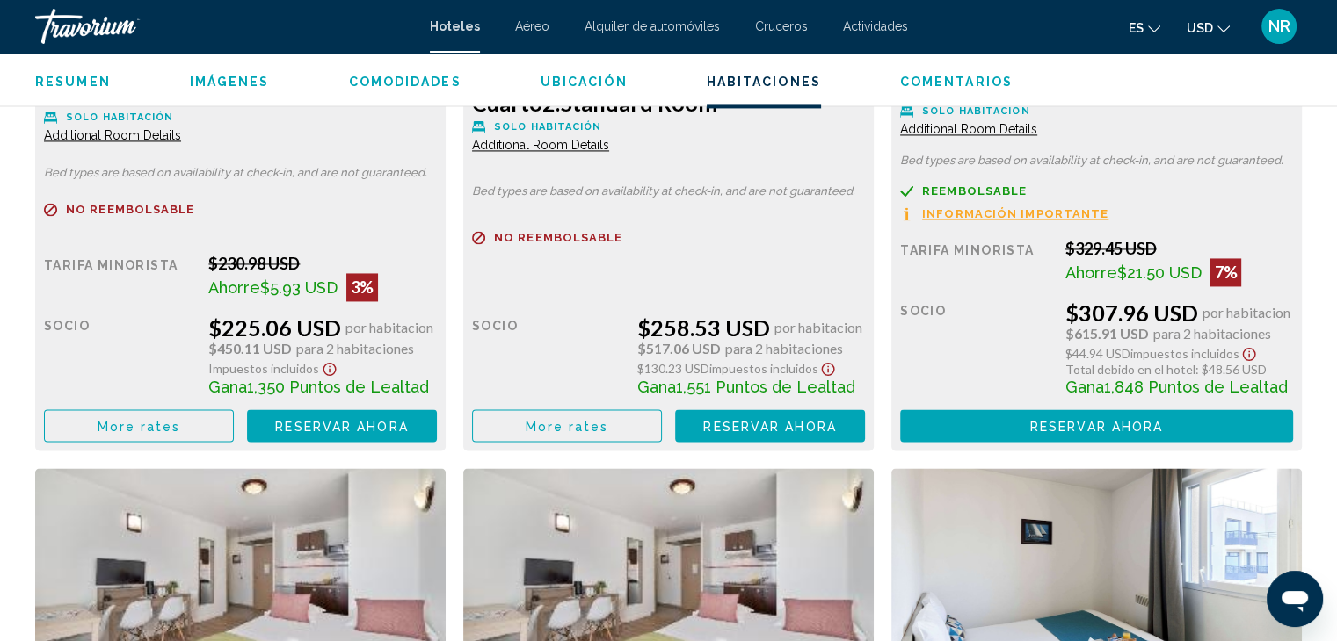
drag, startPoint x: 415, startPoint y: 272, endPoint x: 359, endPoint y: 256, distance: 58.7
click at [359, 256] on div "$230.98 USD Ahorre $5.93 USD 3% cuando canjeas" at bounding box center [322, 277] width 228 height 47
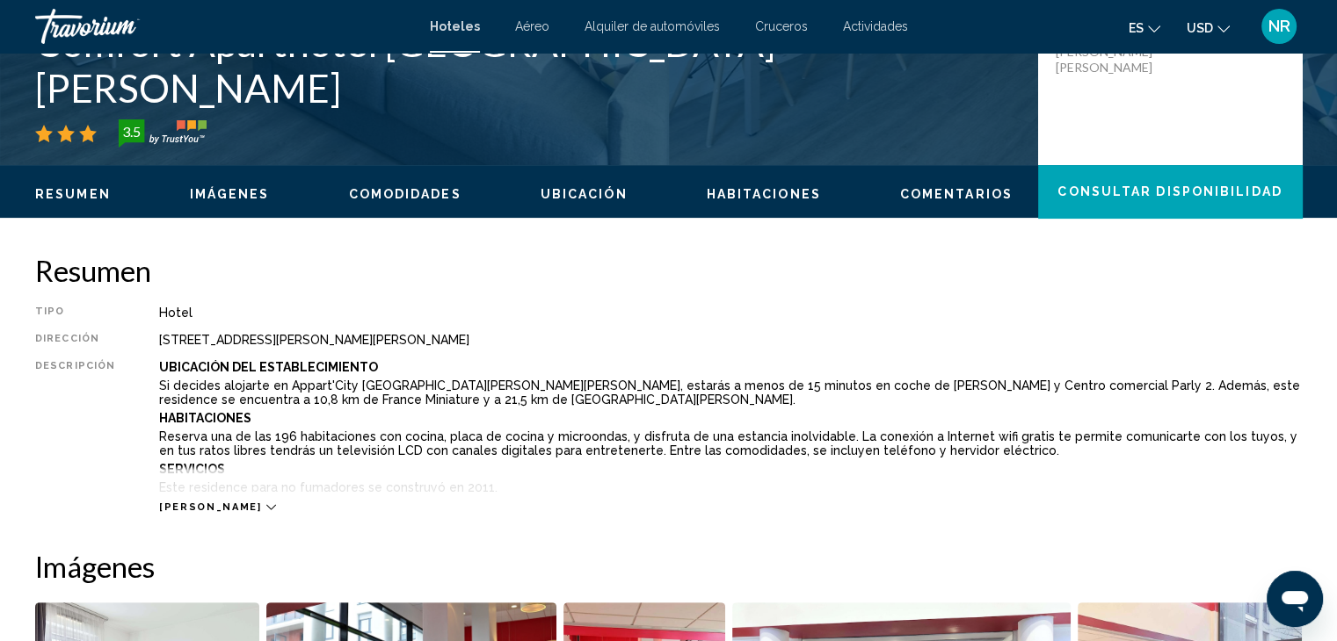
scroll to position [415, 0]
click at [322, 340] on div "[STREET_ADDRESS][PERSON_NAME][PERSON_NAME]" at bounding box center [730, 340] width 1142 height 14
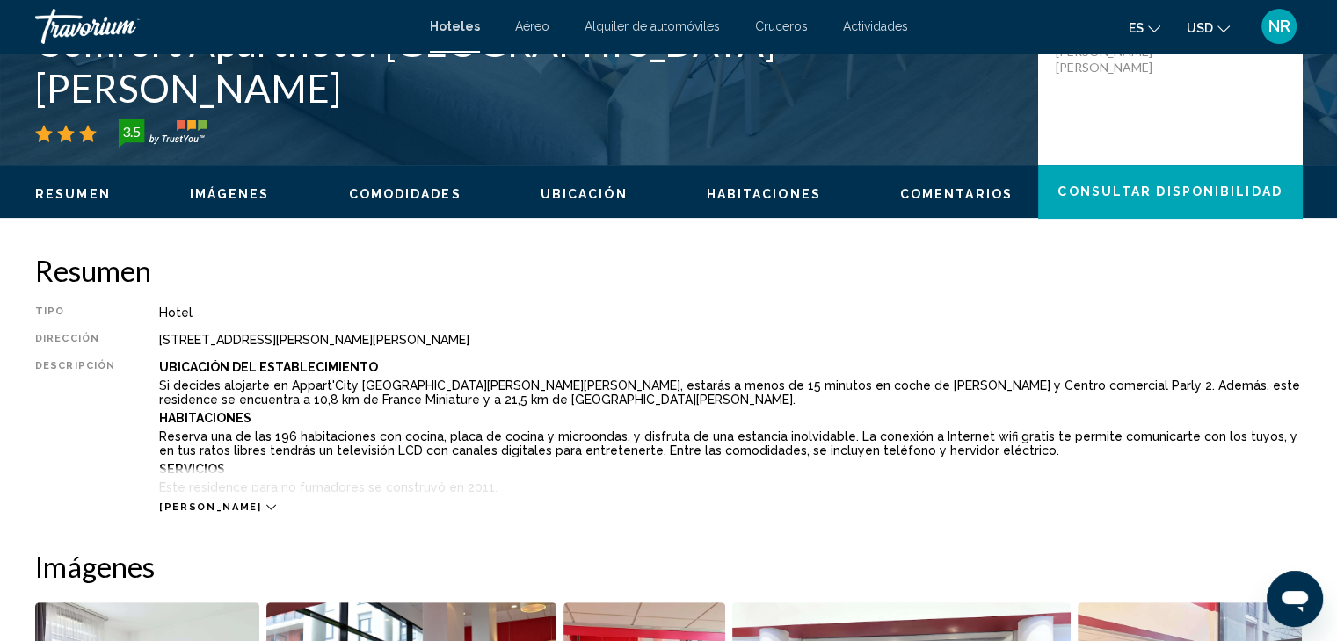
click at [322, 340] on div "[STREET_ADDRESS][PERSON_NAME][PERSON_NAME]" at bounding box center [730, 340] width 1142 height 14
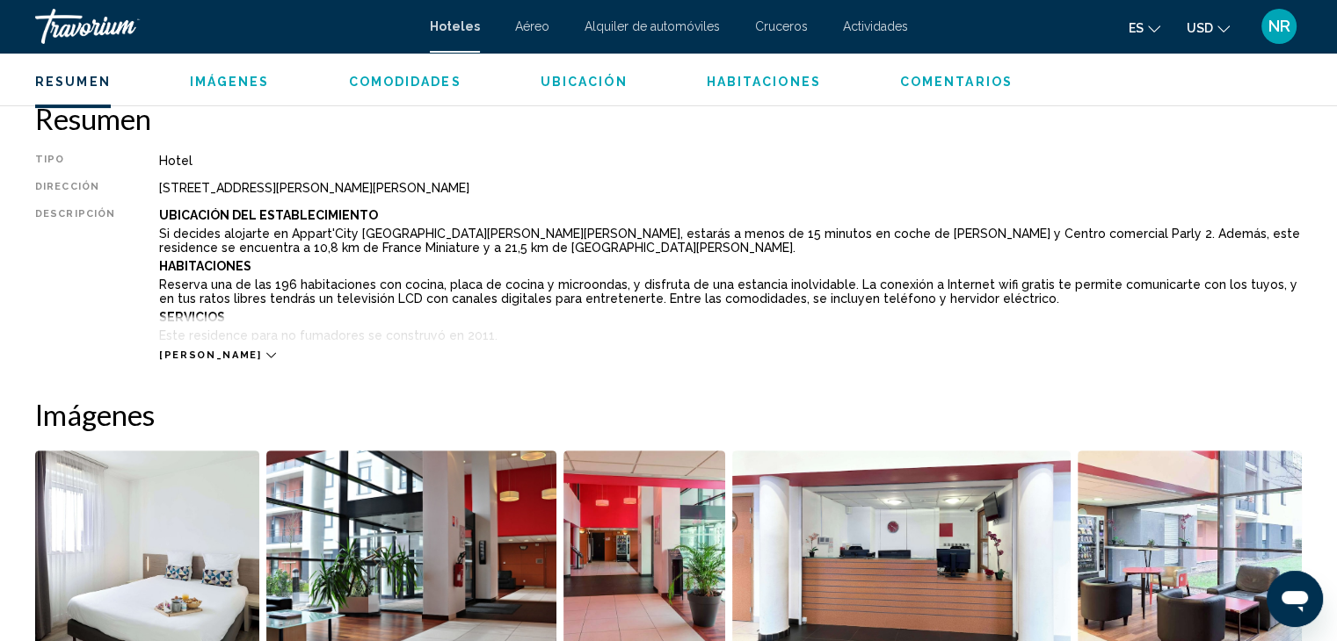
scroll to position [569, 0]
click at [186, 359] on span "[PERSON_NAME]" at bounding box center [210, 354] width 102 height 11
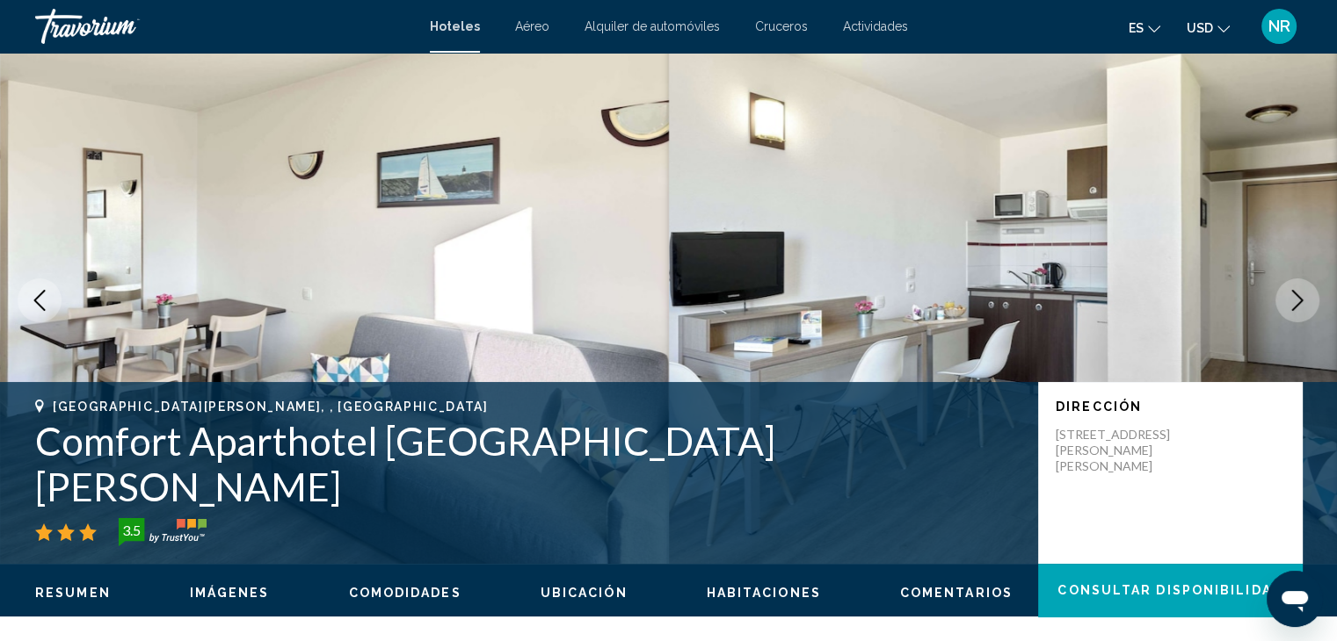
scroll to position [0, 0]
